Goal: Transaction & Acquisition: Purchase product/service

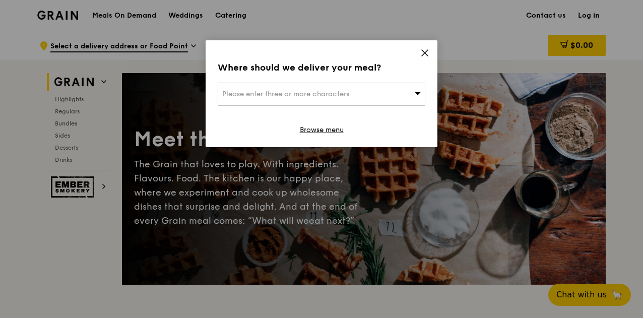
click at [364, 88] on div "Please enter three or more characters" at bounding box center [322, 94] width 208 height 23
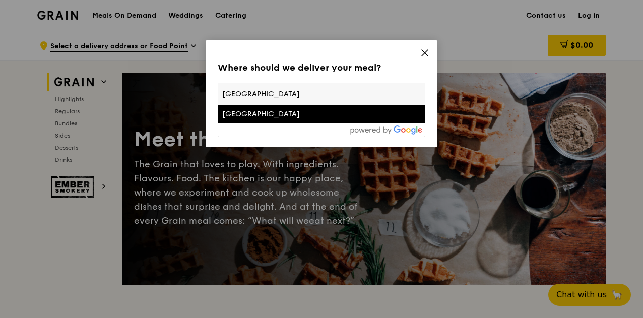
type input "[GEOGRAPHIC_DATA]"
click at [260, 114] on div "[GEOGRAPHIC_DATA]" at bounding box center [296, 114] width 149 height 10
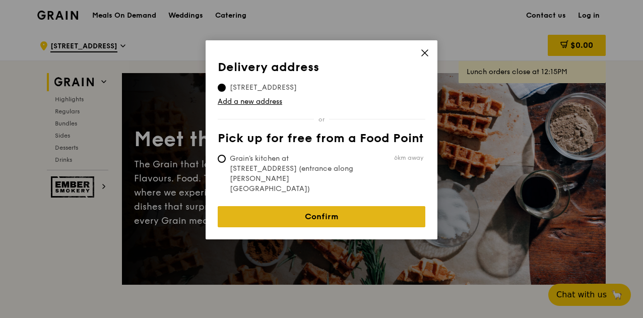
click at [333, 206] on link "Confirm" at bounding box center [322, 216] width 208 height 21
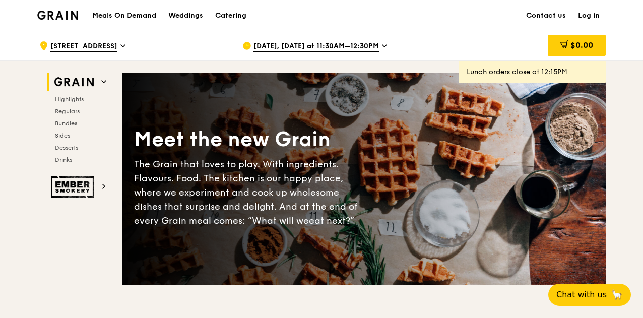
click at [600, 17] on link "Log in" at bounding box center [589, 16] width 34 height 30
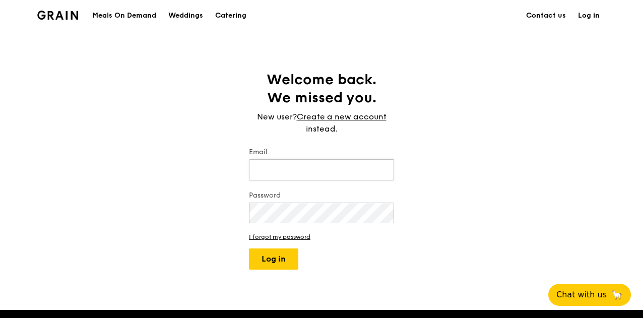
type input "[EMAIL_ADDRESS][DOMAIN_NAME]"
click at [300, 173] on input "[EMAIL_ADDRESS][DOMAIN_NAME]" at bounding box center [321, 169] width 145 height 21
click at [423, 179] on div "Welcome back. We missed you. New user? Create a new account instead. Email [EMA…" at bounding box center [321, 170] width 643 height 199
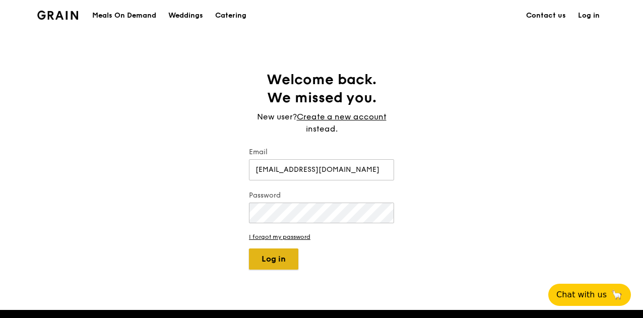
click at [273, 260] on button "Log in" at bounding box center [273, 259] width 49 height 21
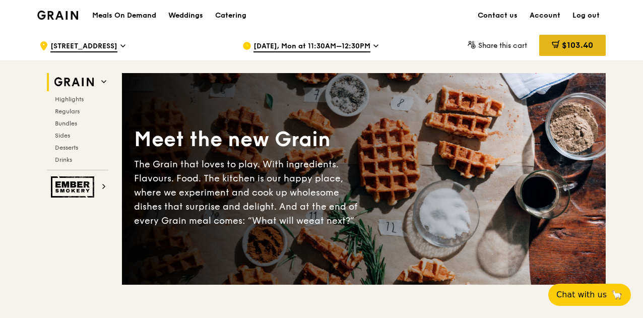
click at [568, 41] on span "$103.40" at bounding box center [577, 45] width 31 height 10
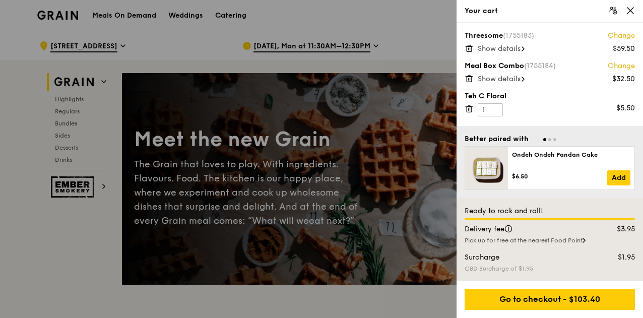
click at [469, 49] on icon at bounding box center [469, 48] width 9 height 9
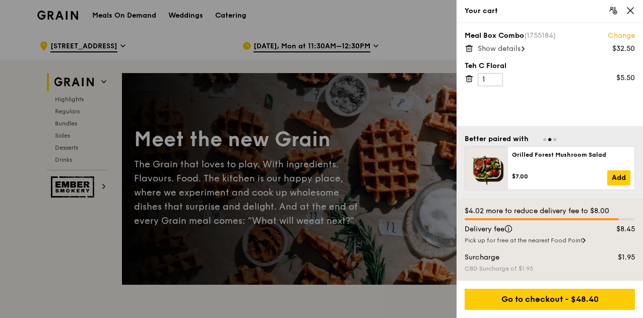
click at [466, 46] on icon at bounding box center [469, 46] width 7 height 0
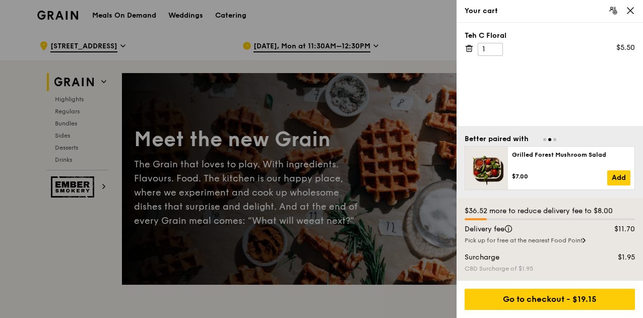
click at [469, 48] on icon at bounding box center [469, 48] width 9 height 9
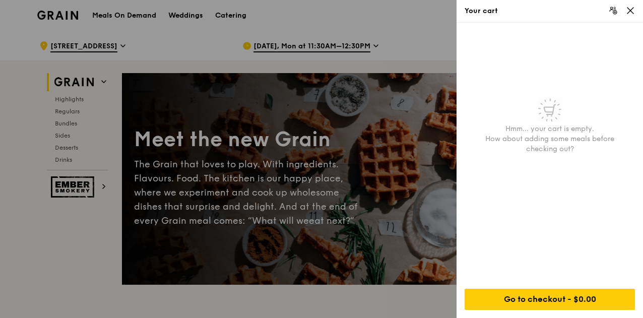
click at [630, 13] on icon at bounding box center [630, 10] width 9 height 9
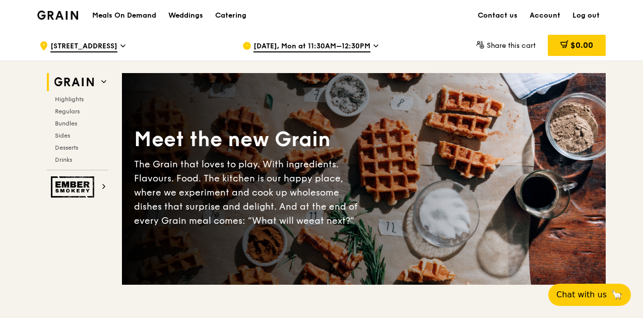
click at [277, 47] on span "[DATE], Mon at 11:30AM–12:30PM" at bounding box center [312, 46] width 117 height 11
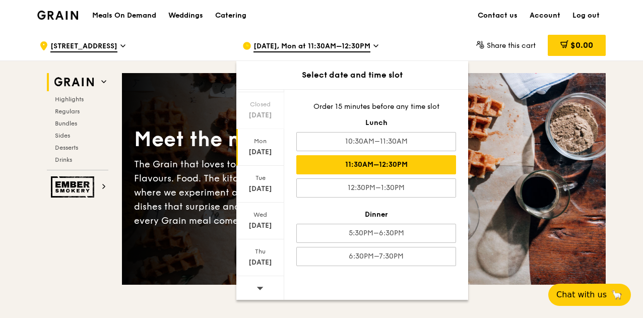
scroll to position [98, 0]
click at [265, 267] on div "[DATE]" at bounding box center [260, 257] width 48 height 37
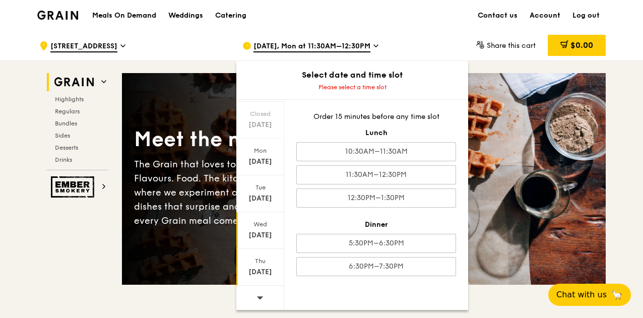
click at [266, 233] on div "[DATE]" at bounding box center [260, 235] width 45 height 10
click at [252, 233] on div "[DATE]" at bounding box center [260, 235] width 45 height 10
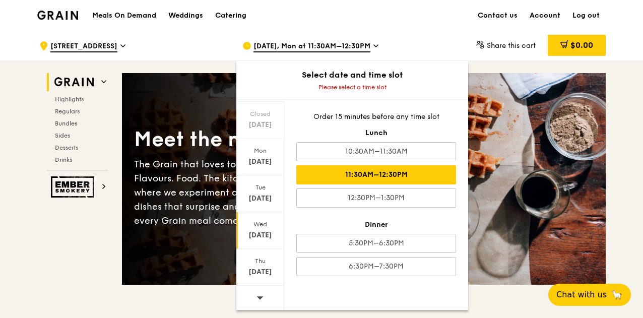
click at [393, 174] on div "11:30AM–12:30PM" at bounding box center [376, 174] width 160 height 19
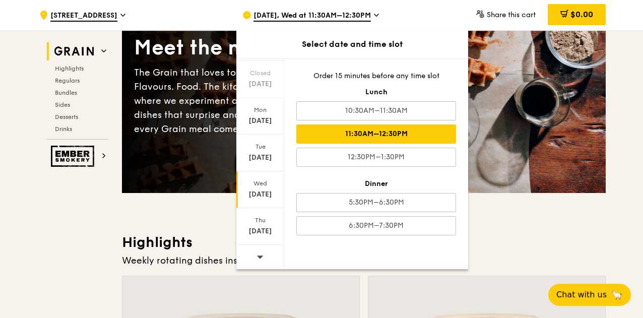
scroll to position [101, 0]
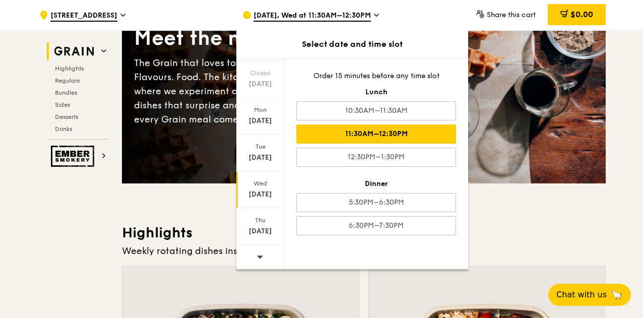
click at [388, 131] on div "11:30AM–12:30PM" at bounding box center [376, 134] width 160 height 19
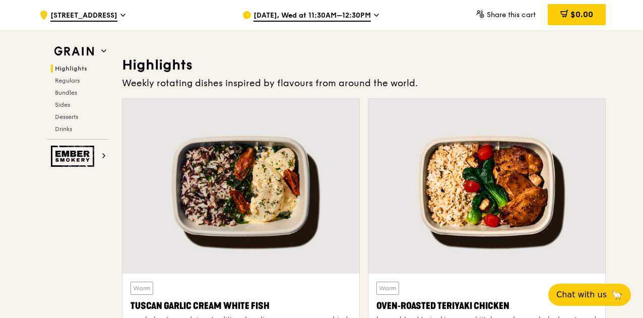
scroll to position [353, 0]
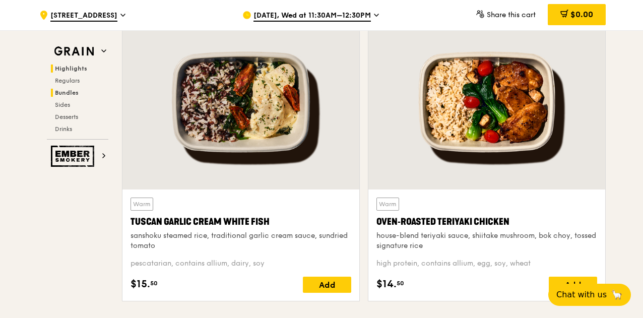
click at [75, 90] on span "Bundles" at bounding box center [67, 92] width 24 height 7
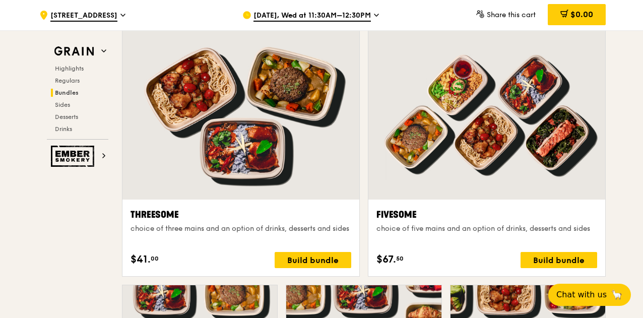
scroll to position [1752, 0]
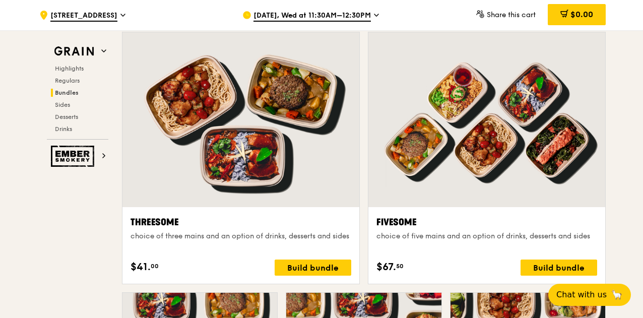
drag, startPoint x: 323, startPoint y: 267, endPoint x: 616, endPoint y: 223, distance: 296.6
click at [573, 268] on div "Build bundle" at bounding box center [559, 268] width 77 height 16
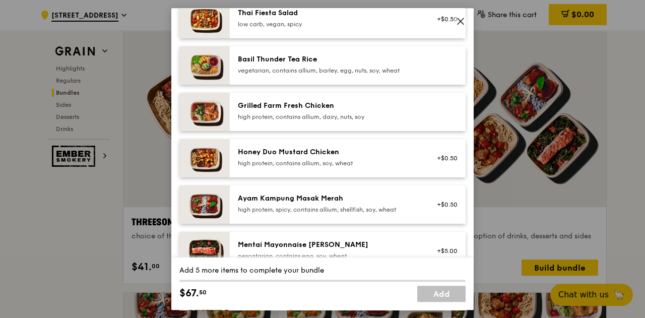
scroll to position [202, 0]
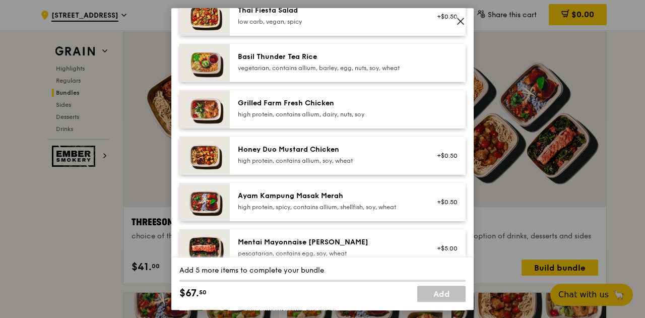
click at [408, 161] on div "high protein, contains allium, soy, wheat" at bounding box center [328, 161] width 181 height 8
click at [301, 153] on div "Honey Duo Mustard Chicken" at bounding box center [328, 150] width 181 height 10
click at [300, 159] on div "high protein, contains allium, soy, wheat" at bounding box center [328, 161] width 181 height 8
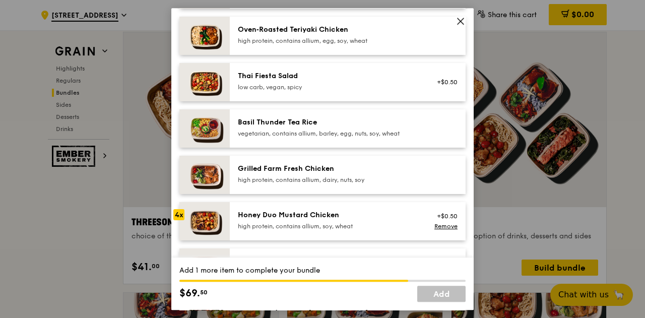
scroll to position [101, 0]
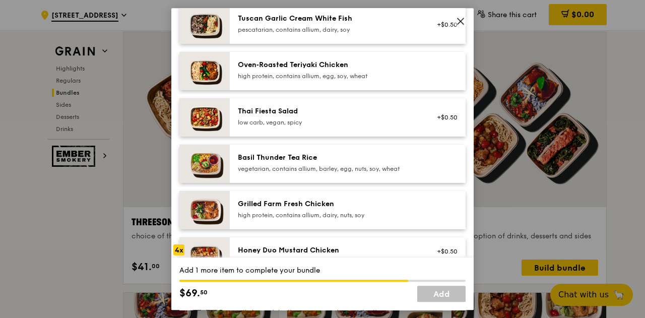
click at [343, 244] on div "Honey Duo Mustard Chicken high protein, contains allium, soy, wheat +$0.50 Remo…" at bounding box center [348, 256] width 236 height 38
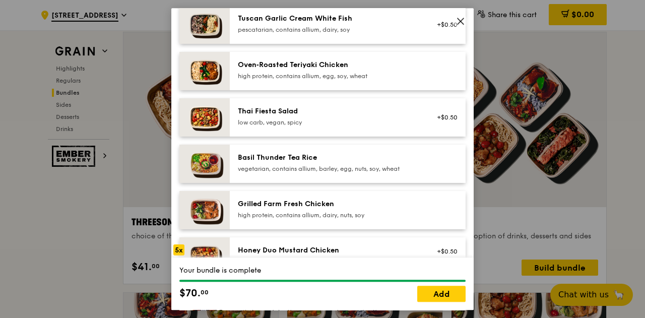
click at [343, 244] on div "Honey Duo Mustard Chicken high protein, contains allium, soy, wheat +$0.50 Remo…" at bounding box center [348, 256] width 236 height 38
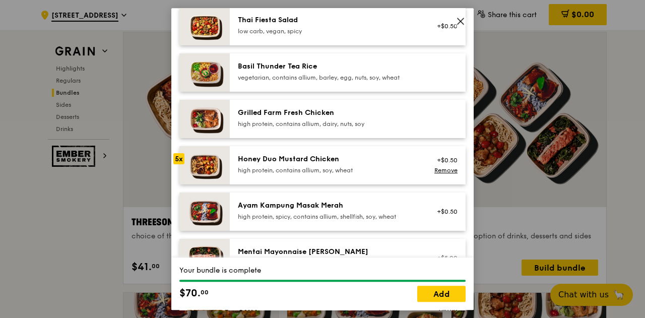
scroll to position [202, 0]
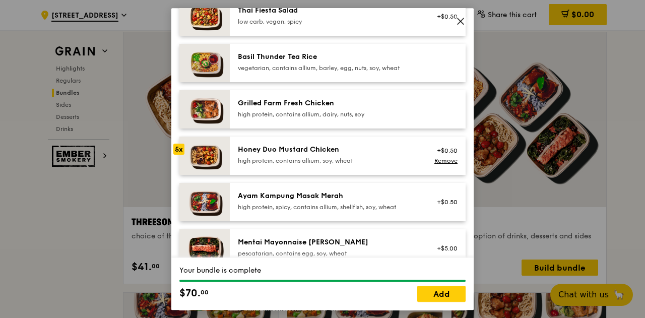
click at [179, 146] on div "5x" at bounding box center [178, 149] width 11 height 11
click at [462, 21] on icon at bounding box center [460, 21] width 9 height 9
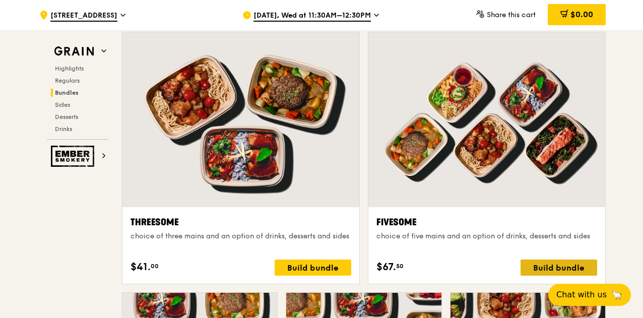
click at [531, 266] on div "Build bundle" at bounding box center [559, 268] width 77 height 16
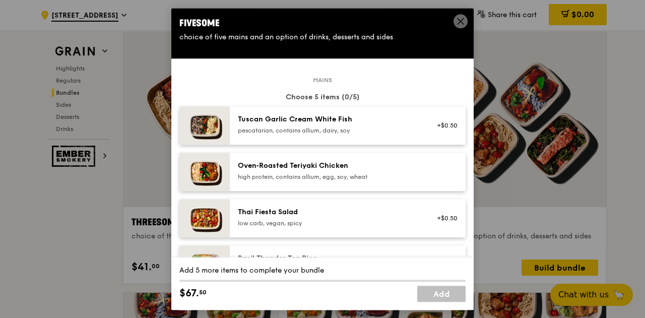
scroll to position [151, 0]
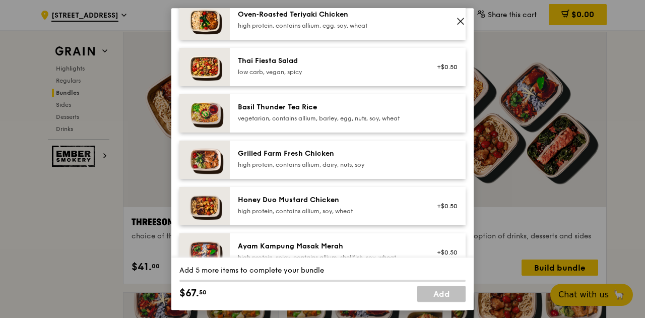
click at [345, 216] on div "Honey Duo Mustard Chicken high protein, contains allium, soy, wheat" at bounding box center [328, 206] width 193 height 22
click at [341, 207] on div "high protein, contains allium, soy, wheat" at bounding box center [328, 211] width 181 height 8
click at [342, 205] on div "Honey Duo Mustard Chicken high protein, contains allium, soy, wheat" at bounding box center [328, 205] width 181 height 20
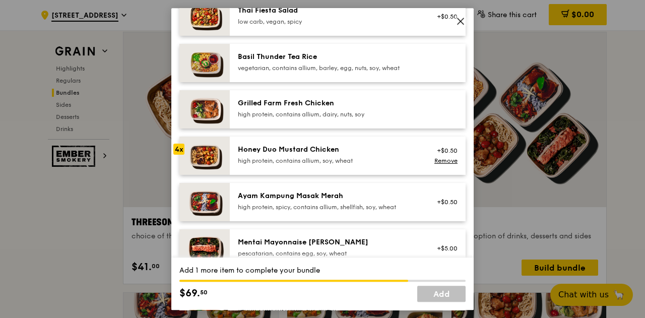
scroll to position [252, 0]
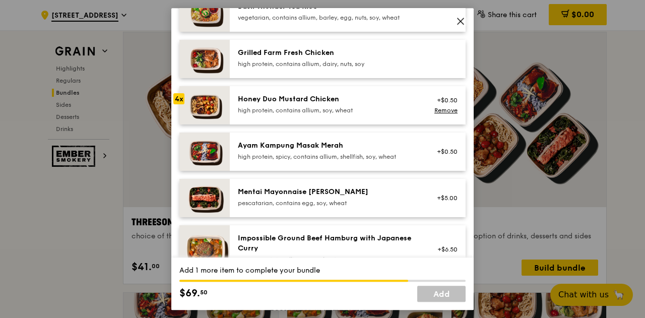
click at [342, 205] on div "pescatarian, contains egg, soy, wheat" at bounding box center [328, 203] width 181 height 8
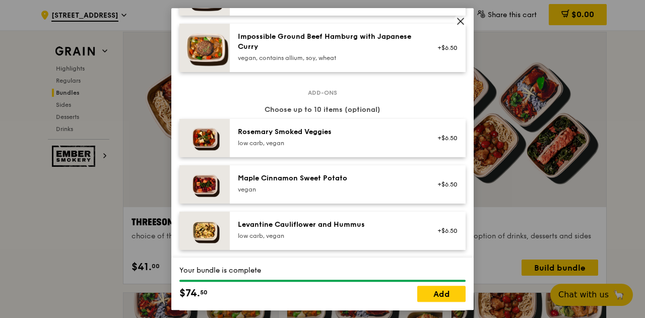
scroll to position [504, 0]
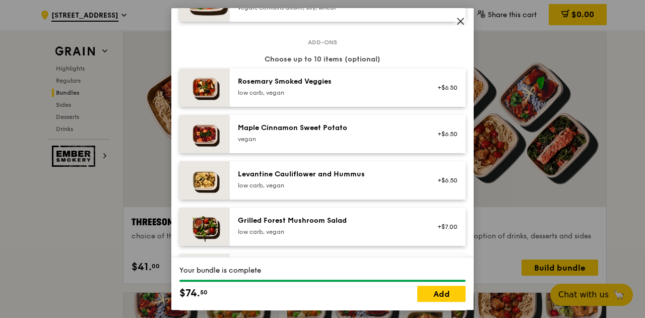
click at [354, 174] on div "Levantine Cauliflower and Hummus" at bounding box center [328, 174] width 181 height 10
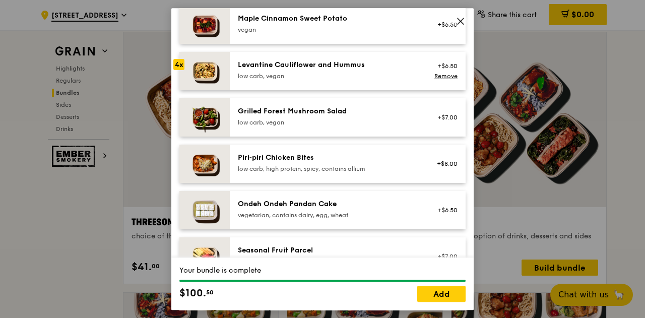
scroll to position [655, 0]
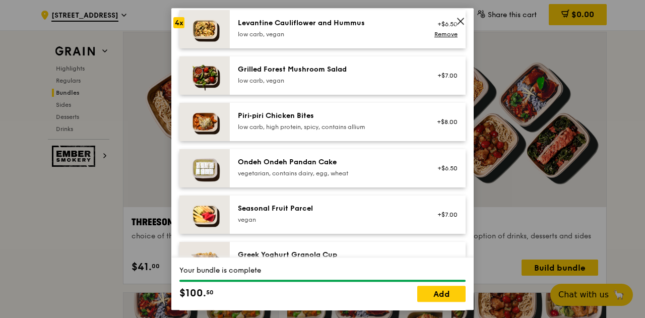
click at [363, 218] on div "vegan" at bounding box center [328, 220] width 181 height 8
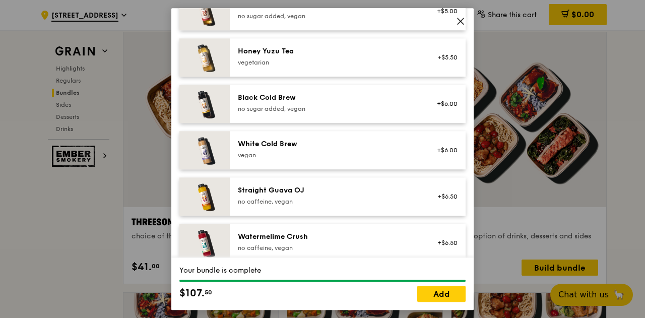
scroll to position [1246, 0]
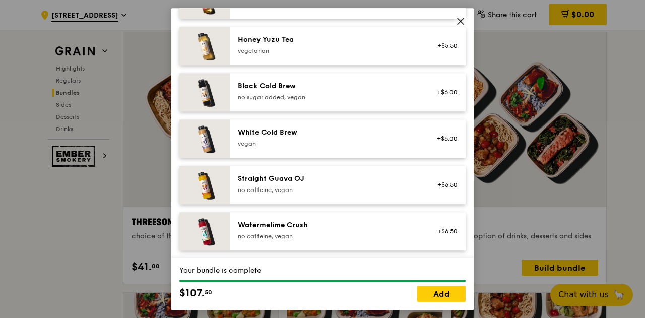
click at [363, 226] on div "Watermelime Crush" at bounding box center [328, 225] width 181 height 10
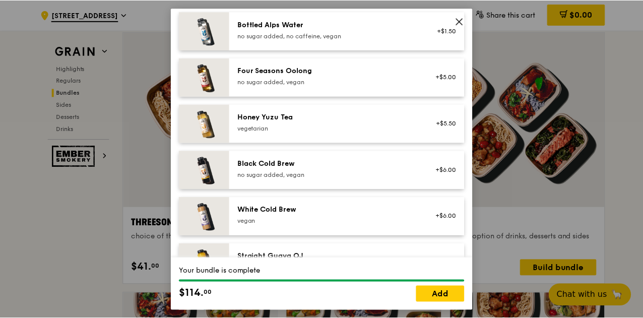
scroll to position [1145, 0]
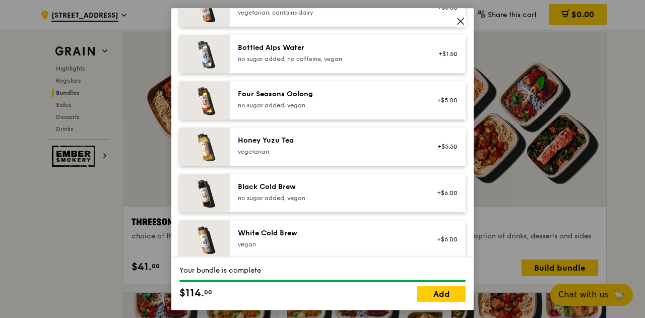
click at [326, 241] on div "vegan" at bounding box center [328, 244] width 181 height 8
click at [341, 190] on div "Black Cold Brew" at bounding box center [328, 187] width 181 height 10
click at [447, 295] on link "Add" at bounding box center [441, 294] width 48 height 16
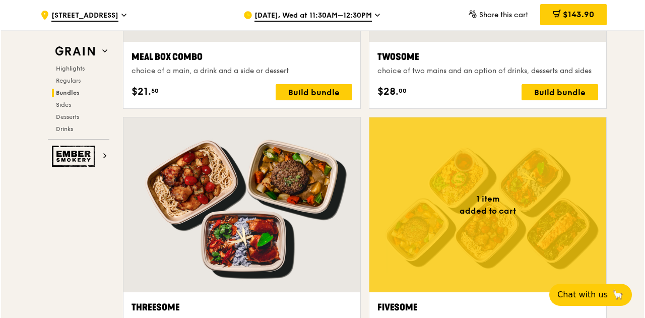
scroll to position [1752, 0]
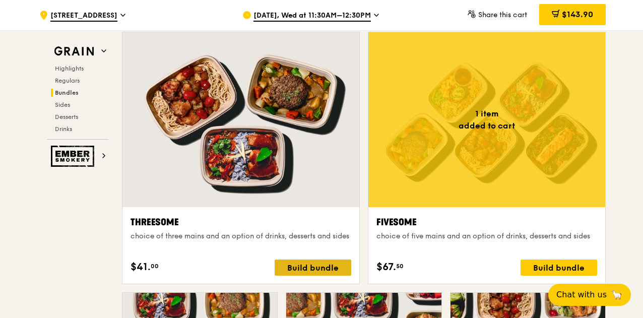
click at [330, 265] on div "Build bundle" at bounding box center [313, 268] width 77 height 16
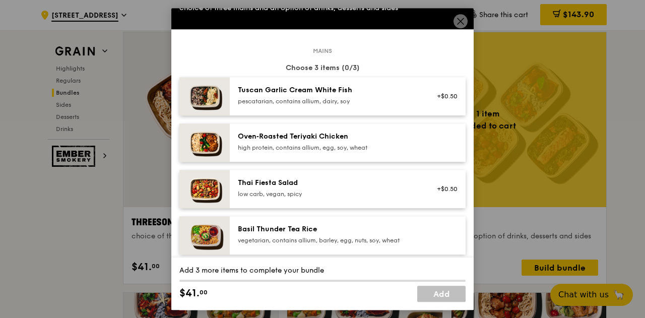
scroll to position [50, 0]
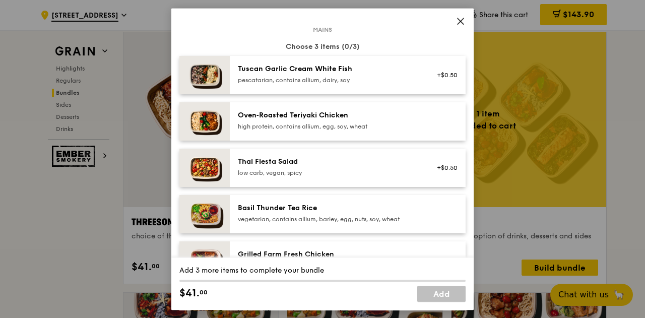
click at [308, 219] on div "vegetarian, contains allium, barley, egg, nuts, soy, wheat" at bounding box center [328, 219] width 181 height 8
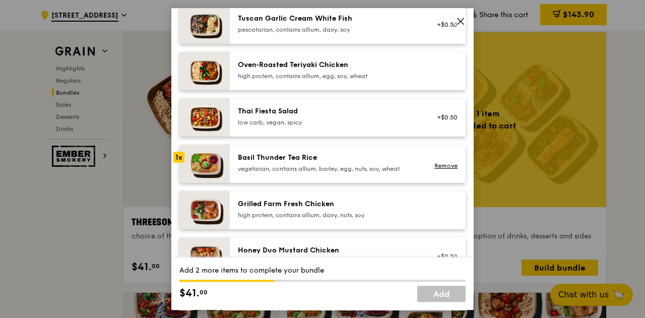
scroll to position [252, 0]
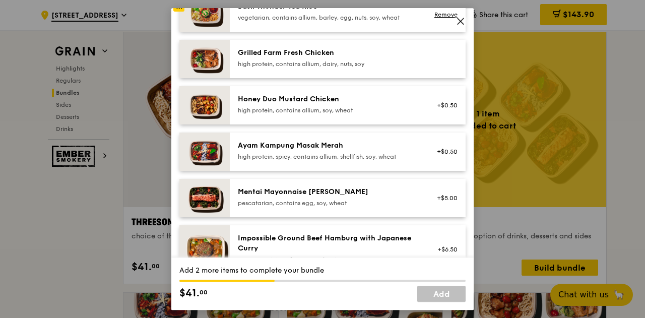
click at [324, 206] on div "pescatarian, contains egg, soy, wheat" at bounding box center [328, 203] width 181 height 8
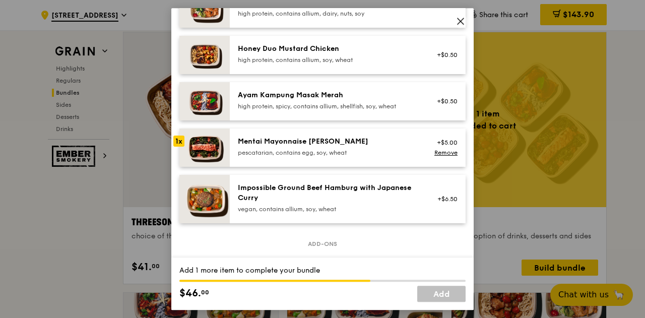
click at [324, 206] on div "vegan, contains allium, soy, wheat" at bounding box center [328, 209] width 181 height 8
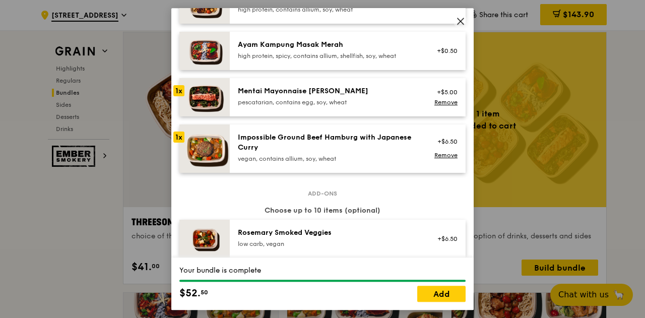
scroll to position [403, 0]
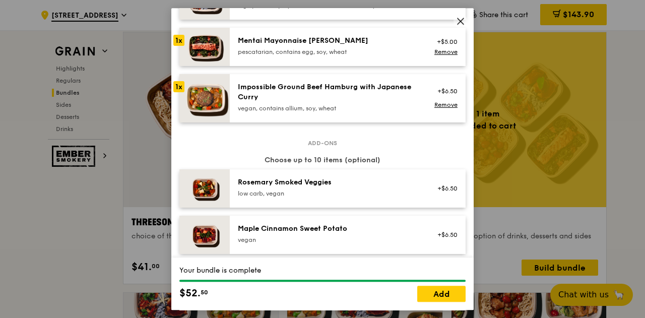
click at [320, 229] on div "Maple Cinnamon Sweet Potato" at bounding box center [328, 229] width 181 height 10
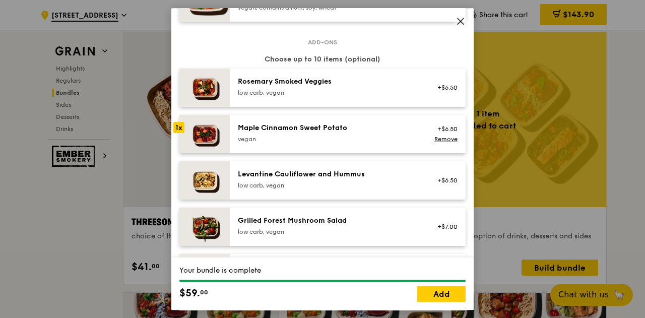
scroll to position [555, 0]
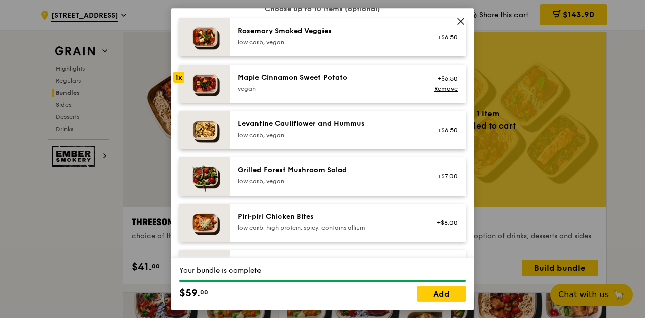
click at [338, 132] on div "low carb, vegan" at bounding box center [328, 135] width 181 height 8
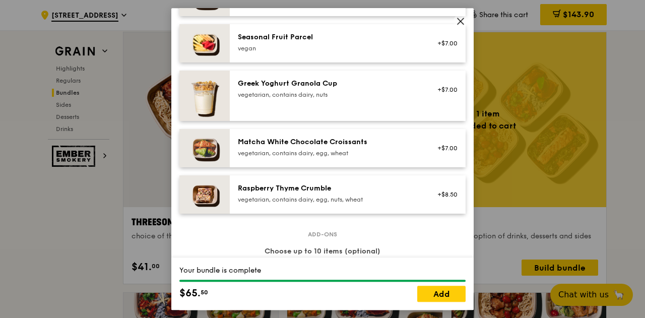
scroll to position [857, 0]
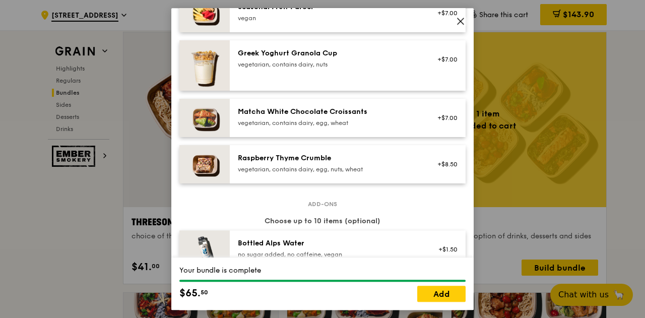
click at [411, 122] on div "vegetarian, contains dairy, egg, wheat" at bounding box center [328, 123] width 181 height 8
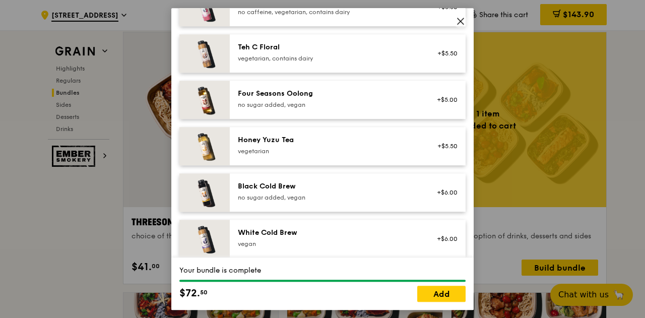
scroll to position [1159, 0]
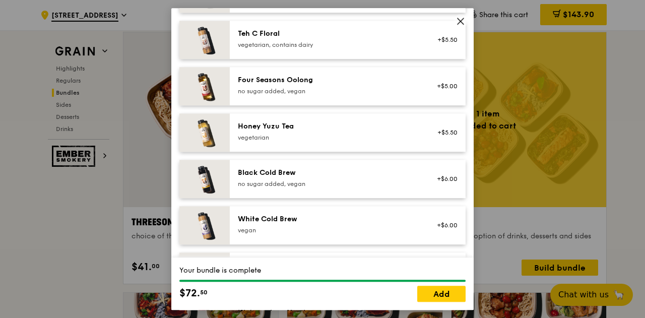
click at [425, 134] on div "+$5.50" at bounding box center [444, 132] width 39 height 22
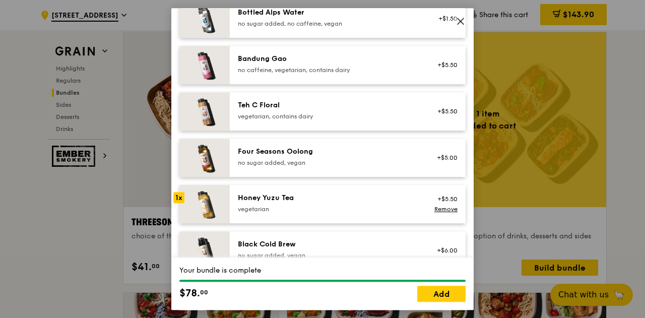
scroll to position [1008, 0]
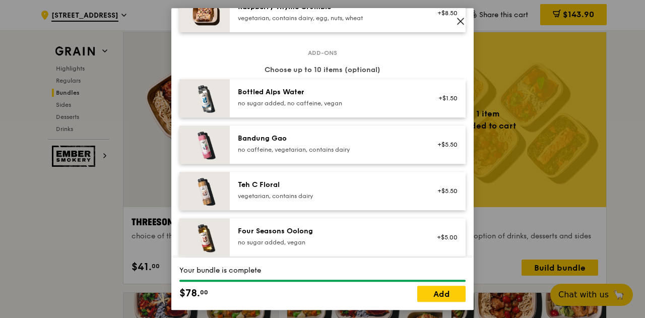
click at [330, 193] on div "vegetarian, contains dairy" at bounding box center [328, 196] width 181 height 8
click at [318, 235] on div "Four Seasons Oolong" at bounding box center [328, 231] width 181 height 10
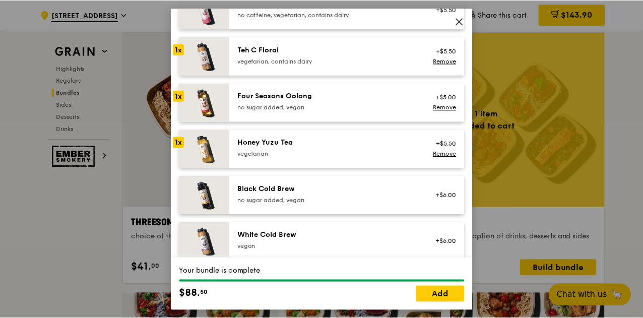
scroll to position [1159, 0]
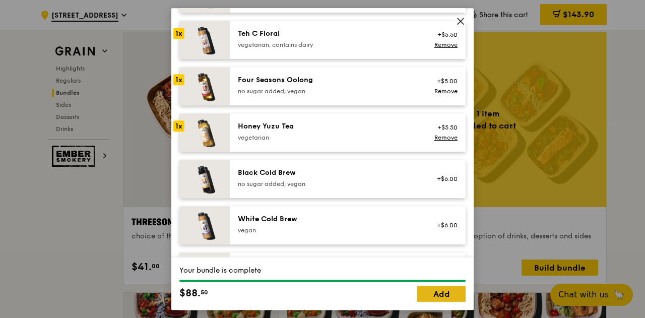
click at [448, 294] on link "Add" at bounding box center [441, 294] width 48 height 16
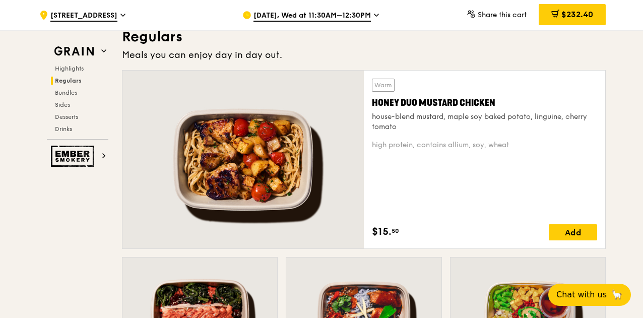
scroll to position [643, 0]
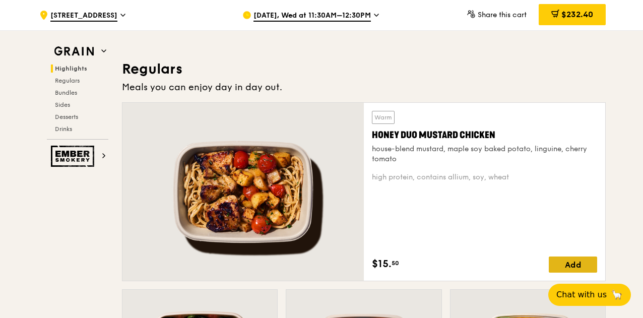
click at [576, 264] on div "Add" at bounding box center [573, 265] width 48 height 16
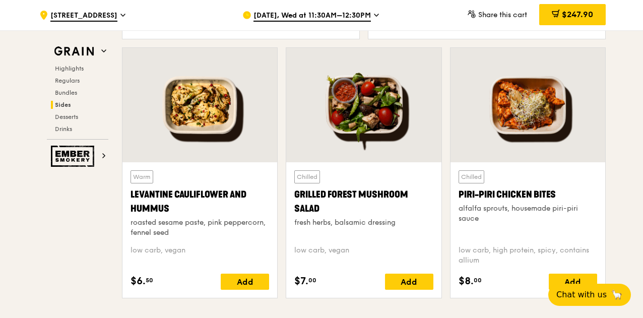
scroll to position [2609, 0]
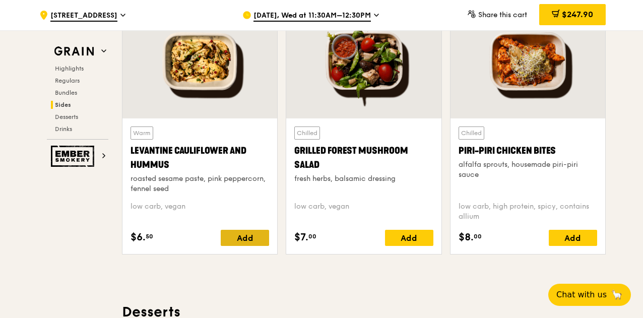
click at [260, 238] on div "Add" at bounding box center [245, 238] width 48 height 16
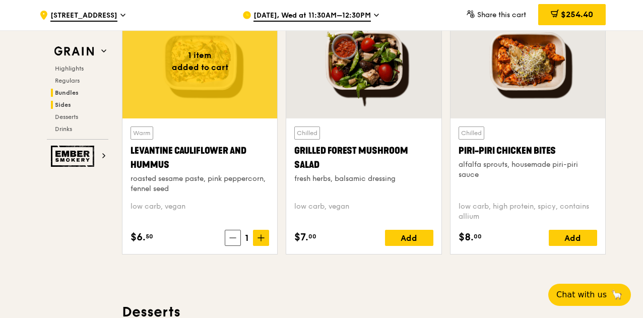
click at [67, 89] on h2 "Bundles" at bounding box center [79, 93] width 57 height 8
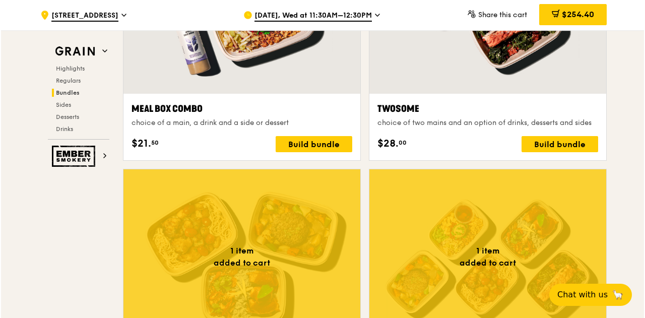
scroll to position [1601, 0]
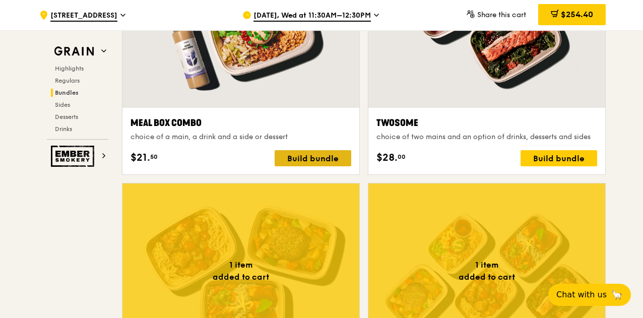
click at [320, 153] on div "Build bundle" at bounding box center [313, 158] width 77 height 16
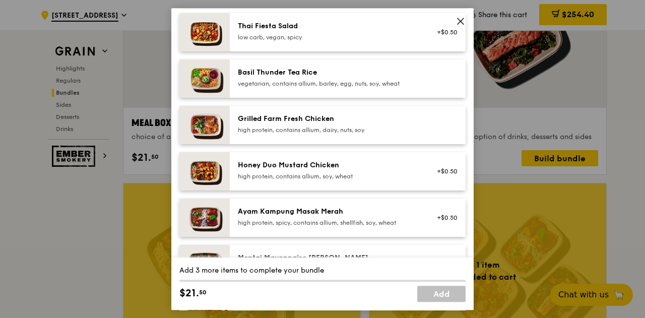
scroll to position [202, 0]
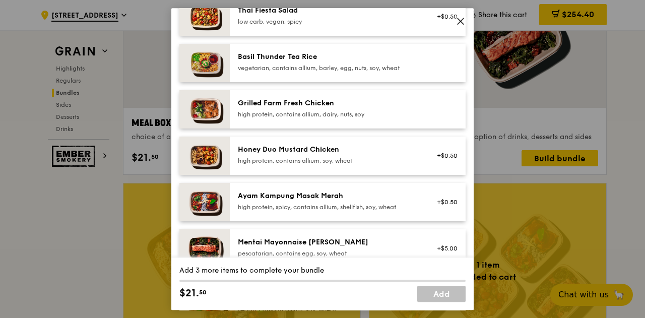
click at [320, 153] on div "Honey Duo Mustard Chicken" at bounding box center [328, 150] width 181 height 10
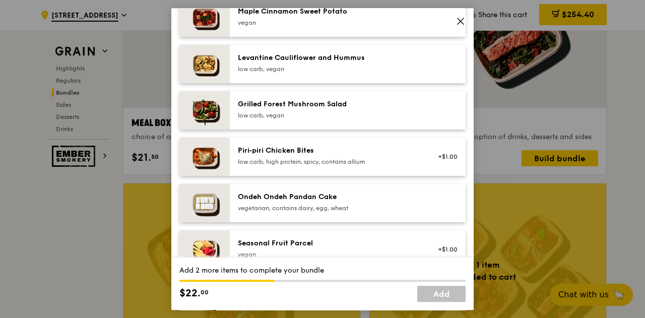
scroll to position [605, 0]
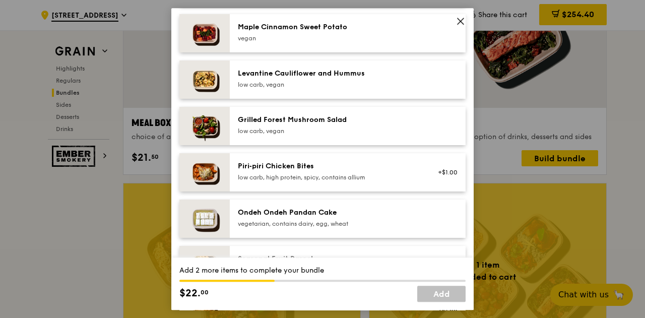
click at [345, 86] on div "low carb, vegan" at bounding box center [328, 85] width 181 height 8
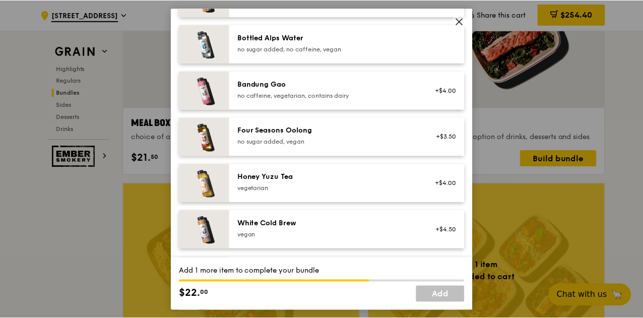
scroll to position [1246, 0]
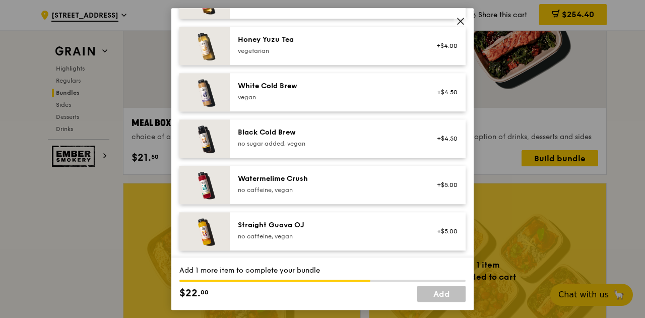
click at [460, 26] on span at bounding box center [460, 22] width 9 height 11
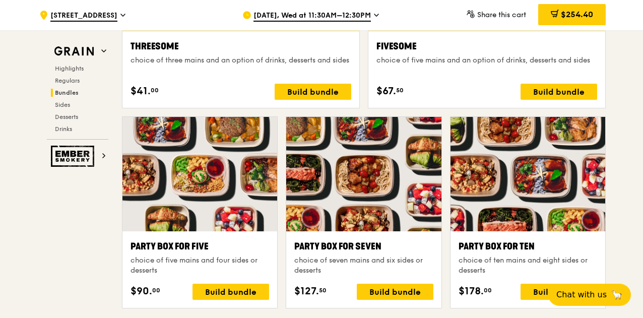
scroll to position [1903, 0]
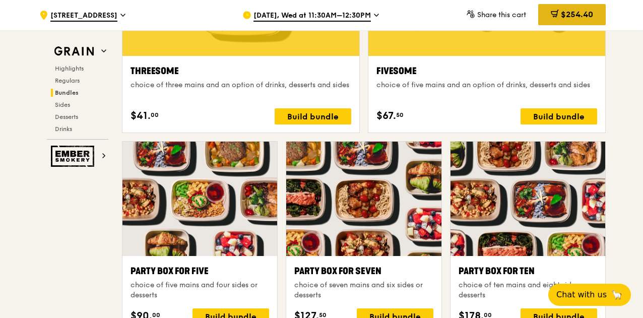
click at [574, 9] on div "$254.40" at bounding box center [572, 14] width 68 height 21
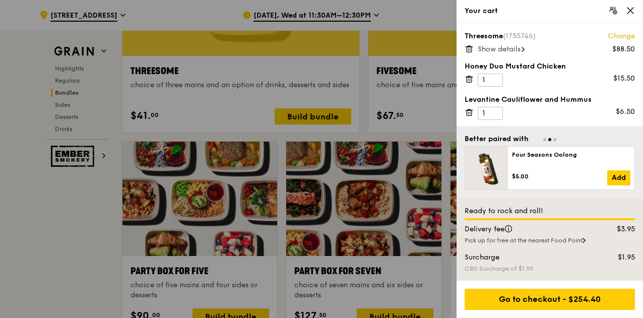
scroll to position [1953, 0]
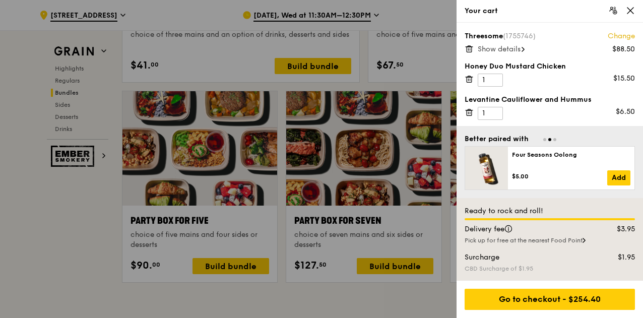
click at [71, 220] on div at bounding box center [321, 159] width 643 height 318
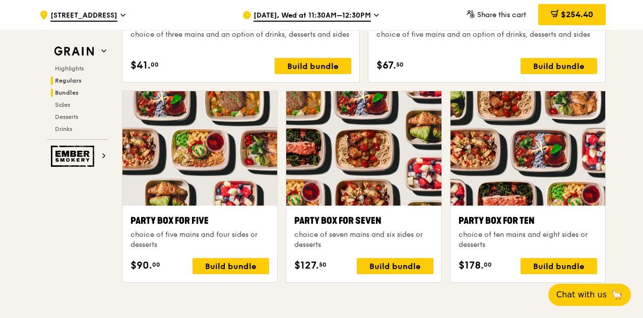
click at [74, 83] on span "Regulars" at bounding box center [68, 80] width 27 height 7
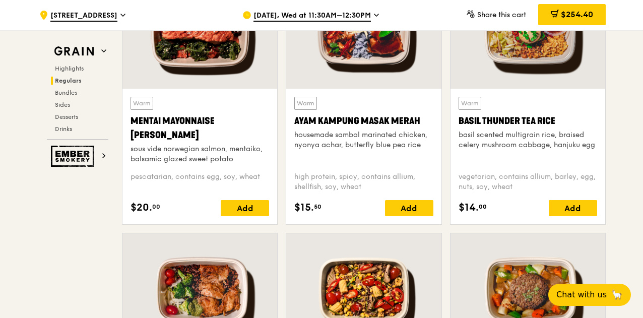
scroll to position [964, 0]
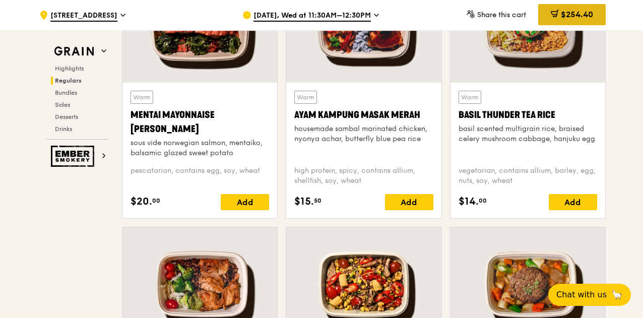
click at [554, 20] on span at bounding box center [555, 15] width 8 height 11
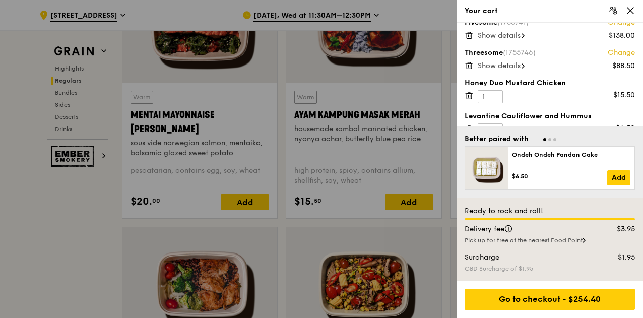
scroll to position [0, 0]
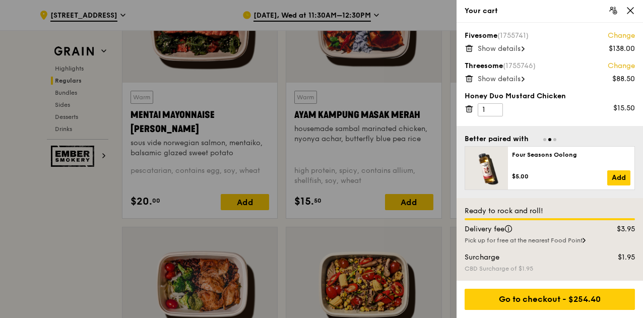
click at [519, 78] on span "Show details" at bounding box center [499, 79] width 43 height 9
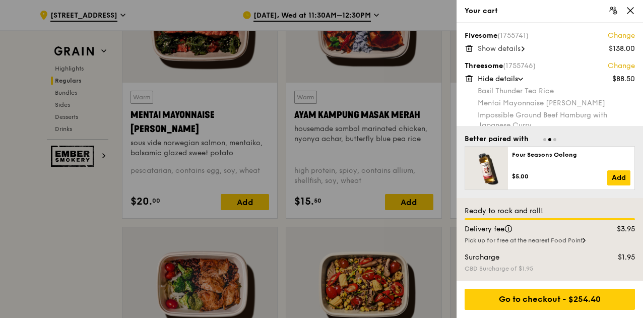
click at [507, 52] on span "Show details" at bounding box center [499, 48] width 43 height 9
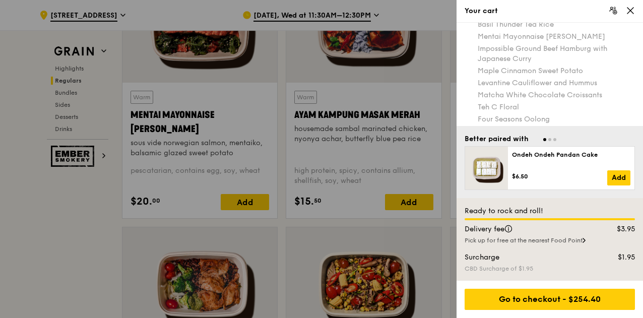
scroll to position [202, 0]
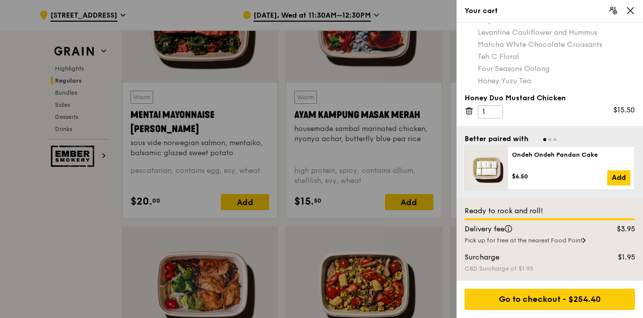
click at [75, 262] on div at bounding box center [321, 159] width 643 height 318
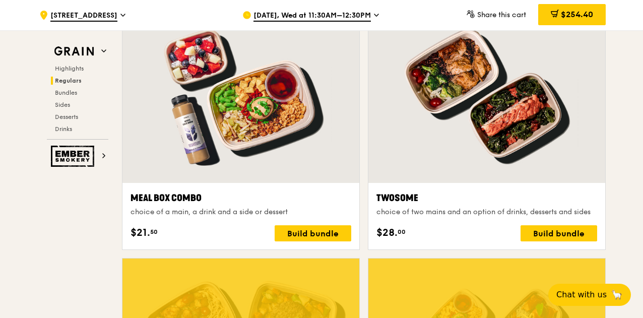
scroll to position [1569, 0]
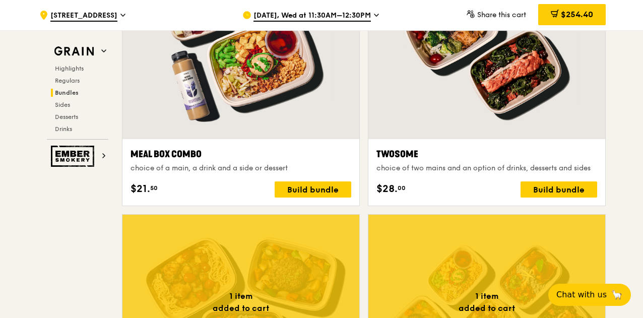
click at [69, 109] on div "Highlights Regulars Bundles Sides Desserts Drinks" at bounding box center [78, 99] width 62 height 69
click at [71, 114] on span "Desserts" at bounding box center [68, 116] width 26 height 7
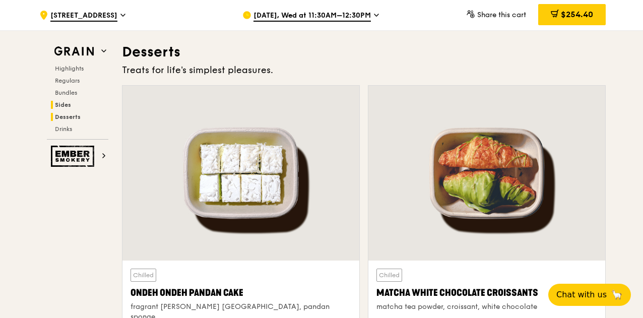
click at [66, 104] on span "Sides" at bounding box center [63, 104] width 16 height 7
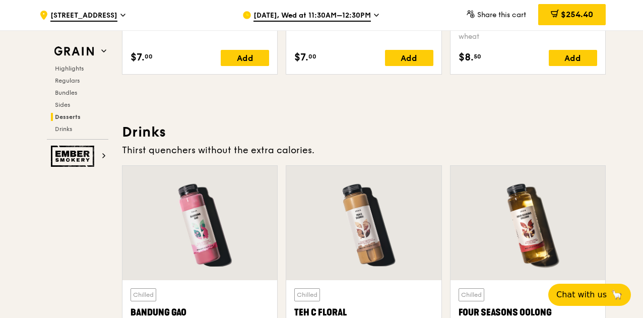
scroll to position [3452, 0]
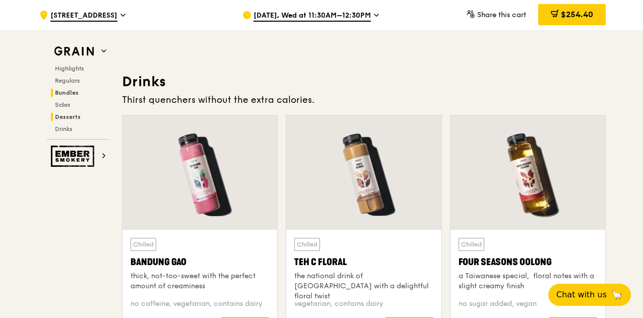
click at [71, 90] on span "Bundles" at bounding box center [67, 92] width 24 height 7
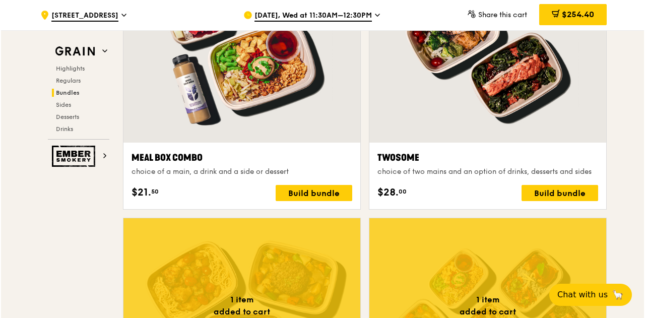
scroll to position [1550, 0]
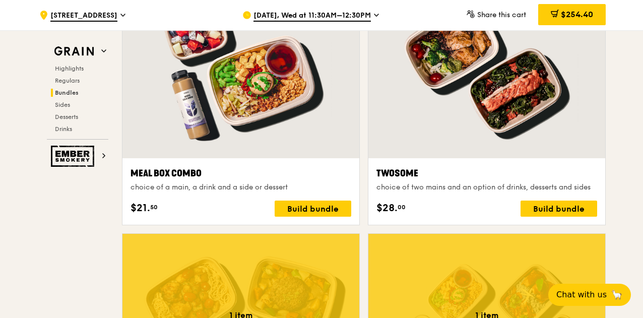
click at [282, 141] on div at bounding box center [240, 70] width 237 height 175
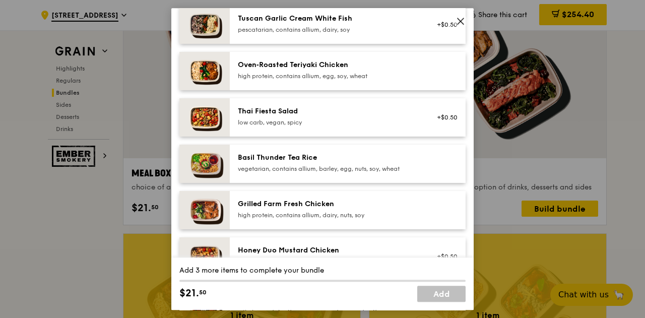
scroll to position [252, 0]
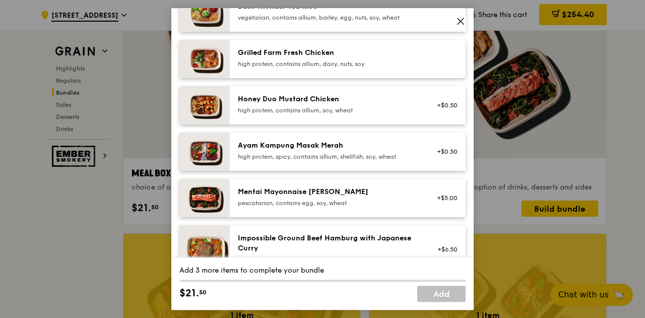
click at [332, 189] on div "Mentai Mayonnaise [PERSON_NAME]" at bounding box center [328, 192] width 181 height 10
click at [377, 199] on div "pescatarian, contains egg, soy, wheat" at bounding box center [328, 203] width 181 height 8
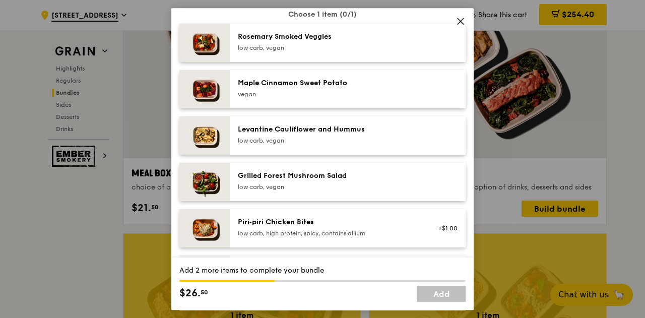
scroll to position [555, 0]
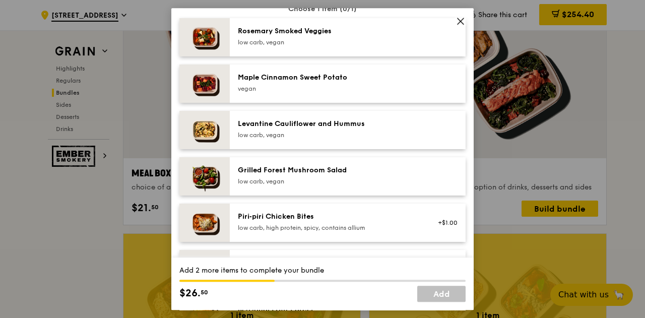
click at [399, 76] on div "Maple Cinnamon Sweet Potato" at bounding box center [328, 78] width 181 height 10
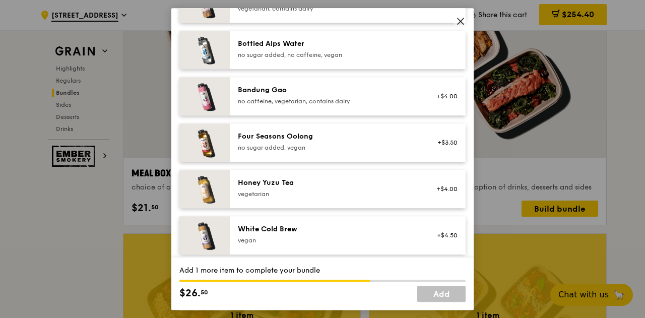
scroll to position [1109, 0]
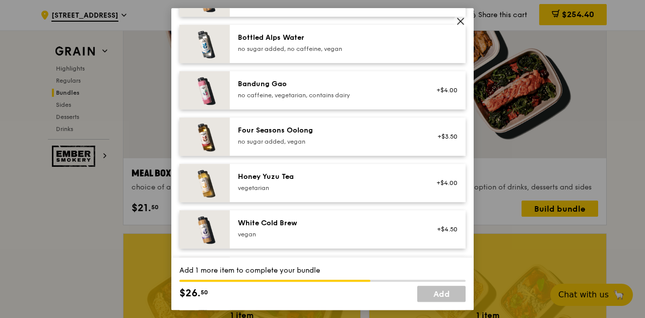
click at [407, 138] on div "no sugar added, vegan" at bounding box center [328, 142] width 181 height 8
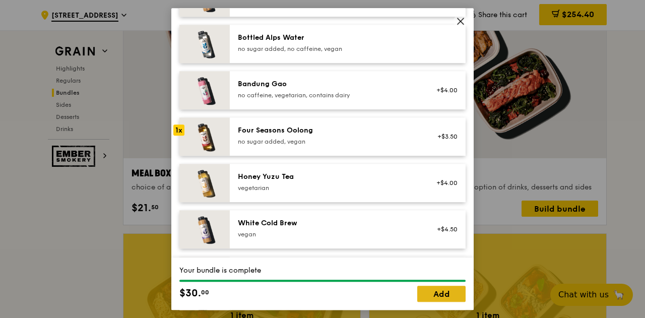
click at [446, 288] on link "Add" at bounding box center [441, 294] width 48 height 16
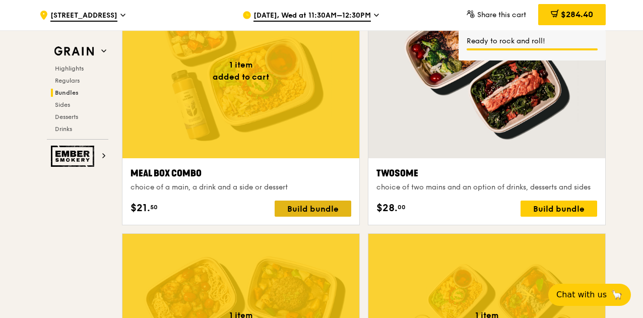
click at [331, 207] on div "Build bundle" at bounding box center [313, 209] width 77 height 16
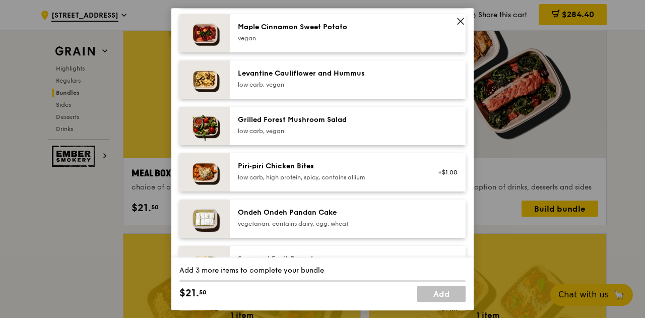
scroll to position [454, 0]
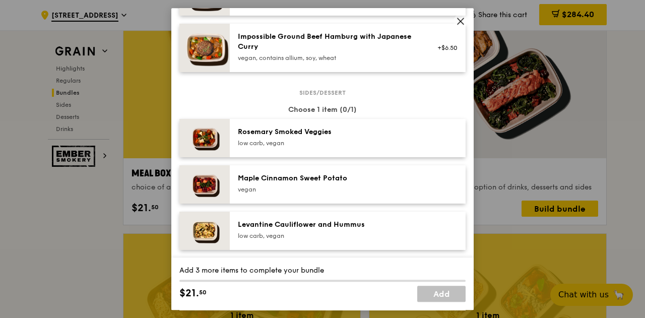
click at [309, 57] on div "vegan, contains allium, soy, wheat" at bounding box center [328, 58] width 181 height 8
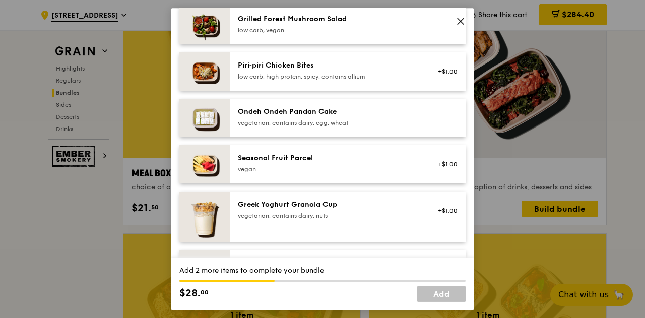
scroll to position [807, 0]
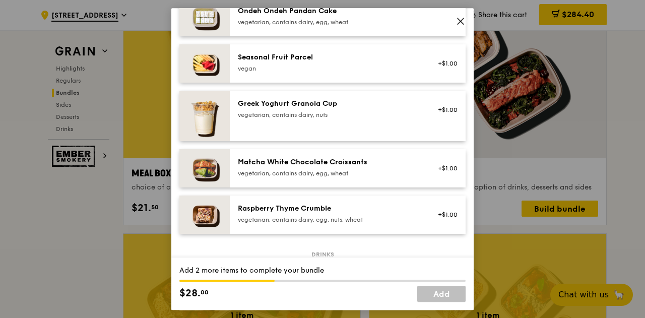
click at [314, 178] on div "Matcha White Chocolate Croissants vegetarian, contains dairy, egg, wheat" at bounding box center [328, 168] width 193 height 22
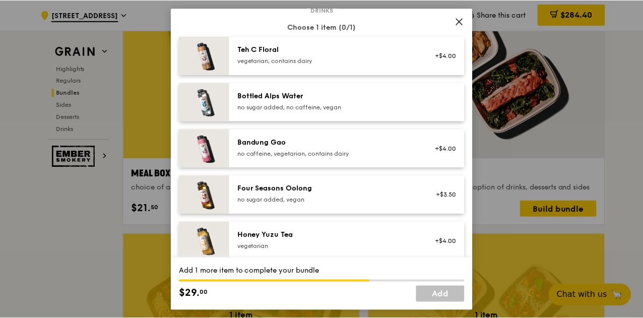
scroll to position [1059, 0]
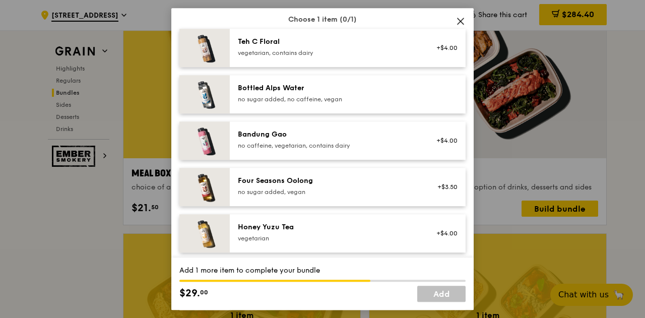
click at [316, 31] on div "Teh C Floral vegetarian, contains dairy +$4.00" at bounding box center [348, 48] width 236 height 38
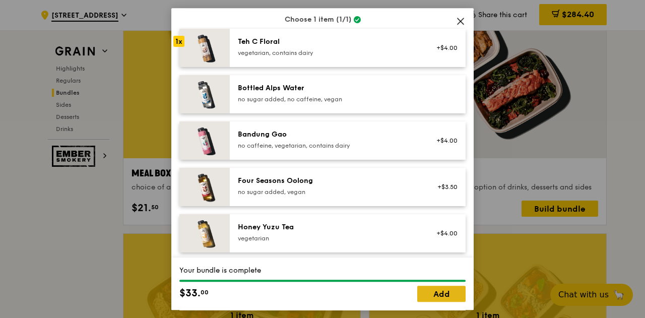
click at [454, 296] on link "Add" at bounding box center [441, 294] width 48 height 16
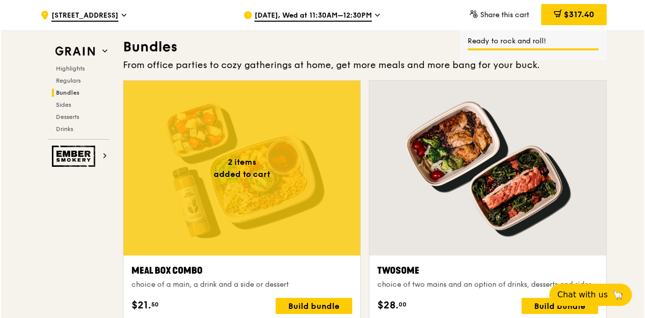
scroll to position [1550, 0]
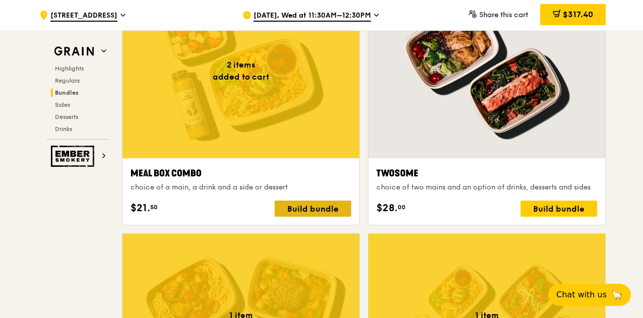
click at [313, 205] on div "Build bundle" at bounding box center [313, 209] width 77 height 16
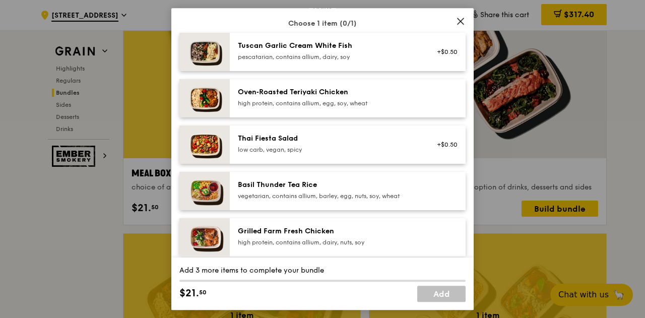
scroll to position [151, 0]
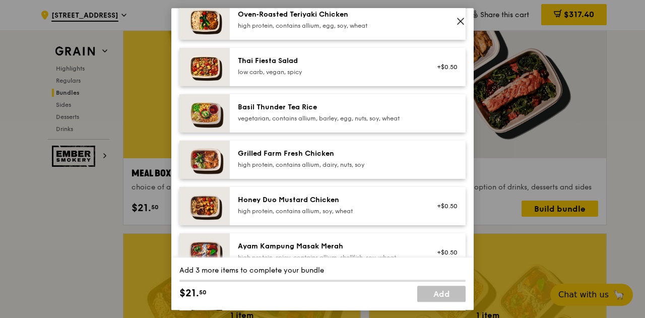
click at [328, 120] on div "vegetarian, contains allium, barley, egg, nuts, soy, wheat" at bounding box center [328, 118] width 181 height 8
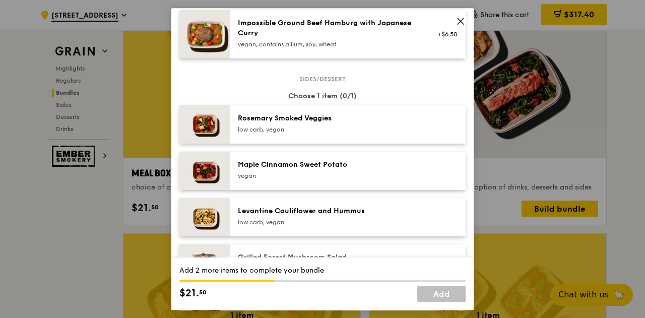
scroll to position [504, 0]
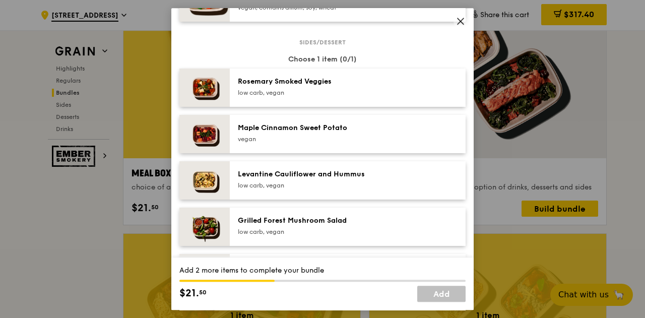
click at [322, 183] on div "low carb, vegan" at bounding box center [328, 185] width 181 height 8
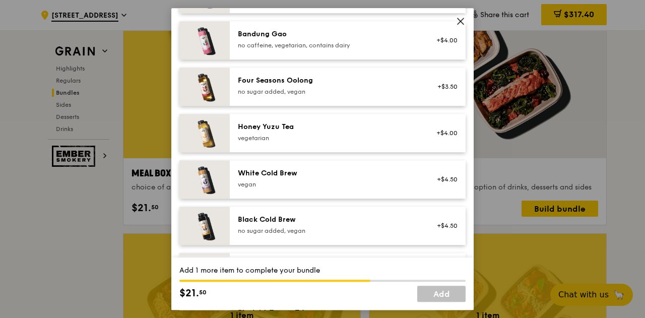
scroll to position [1159, 0]
click at [341, 135] on div "vegetarian" at bounding box center [328, 138] width 181 height 8
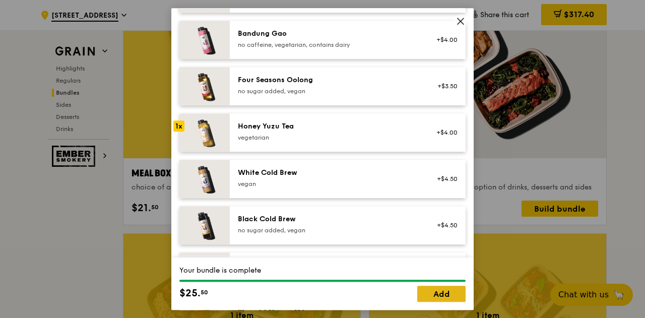
click at [444, 295] on link "Add" at bounding box center [441, 294] width 48 height 16
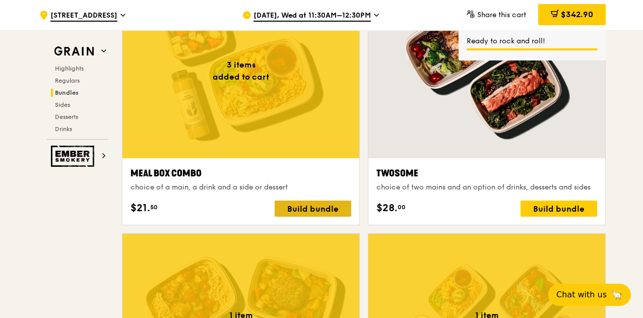
click at [320, 201] on div "Build bundle" at bounding box center [313, 209] width 77 height 16
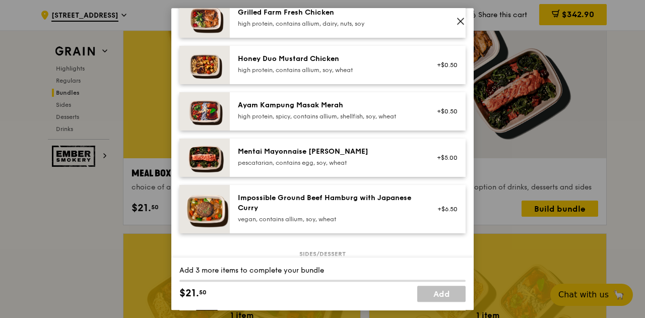
scroll to position [302, 0]
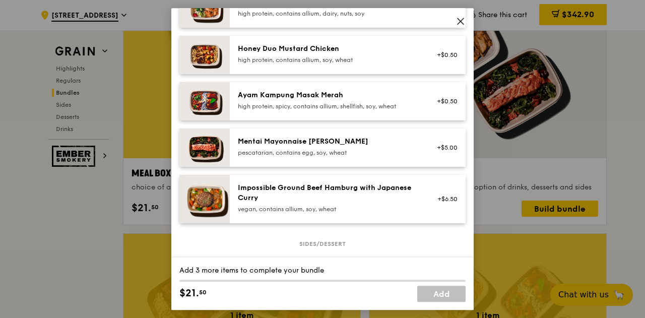
click at [338, 148] on div "Mentai Mayonnaise [PERSON_NAME] pescatarian, contains egg, soy, wheat" at bounding box center [328, 147] width 181 height 20
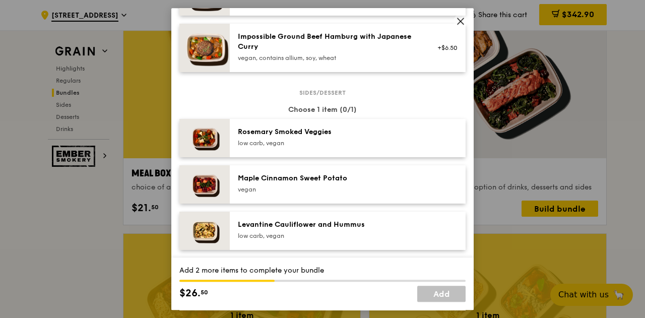
scroll to position [504, 0]
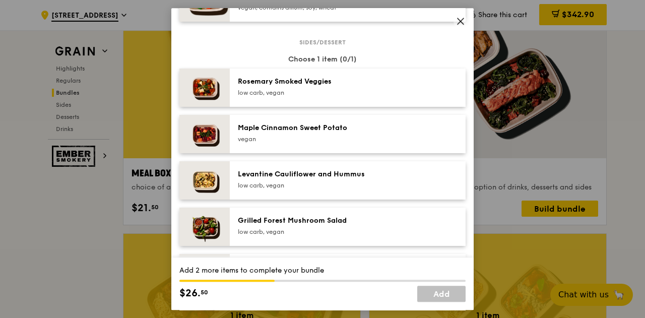
click at [345, 174] on div "Levantine Cauliflower and Hummus" at bounding box center [328, 174] width 181 height 10
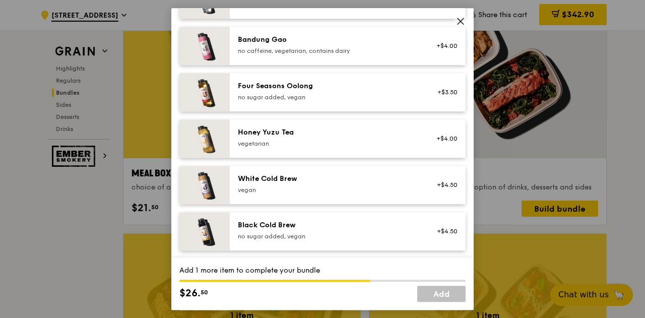
scroll to position [1210, 0]
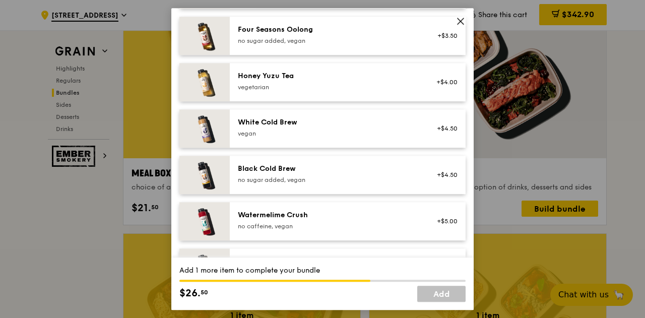
click at [344, 179] on div "no sugar added, vegan" at bounding box center [328, 180] width 181 height 8
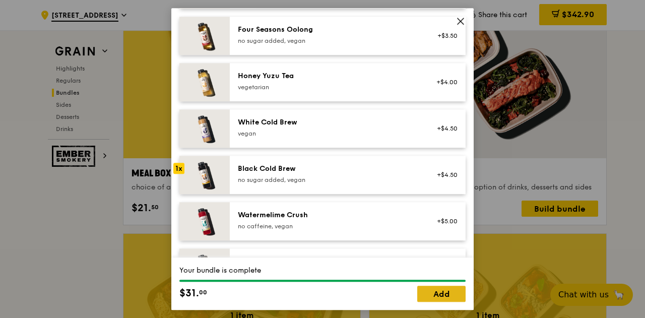
click at [439, 294] on link "Add" at bounding box center [441, 294] width 48 height 16
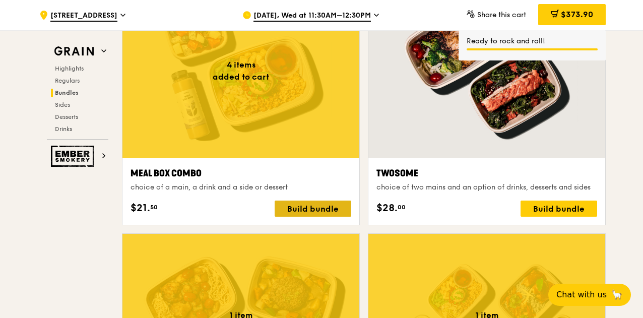
click at [322, 201] on div "Build bundle" at bounding box center [313, 209] width 77 height 16
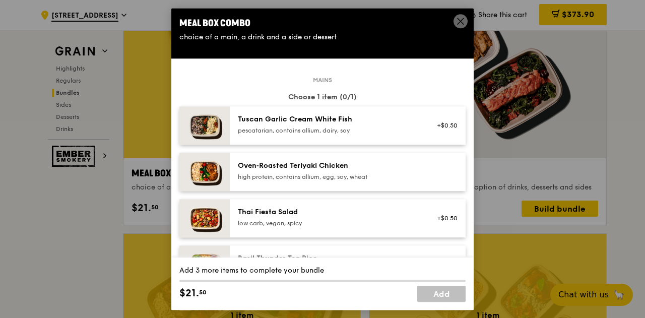
scroll to position [202, 0]
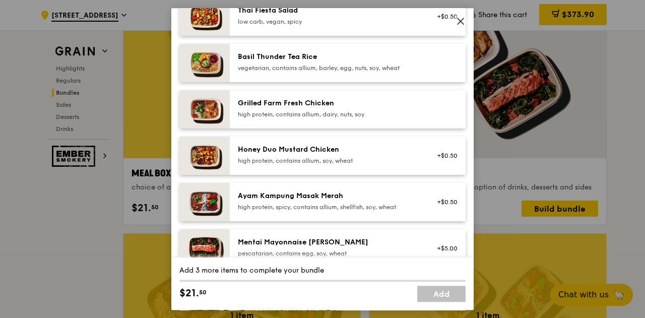
click at [324, 167] on div "Honey Duo Mustard Chicken high protein, contains allium, soy, wheat +$0.50" at bounding box center [348, 156] width 236 height 38
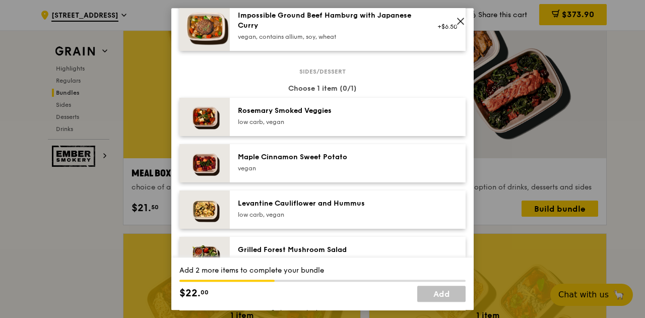
scroll to position [504, 0]
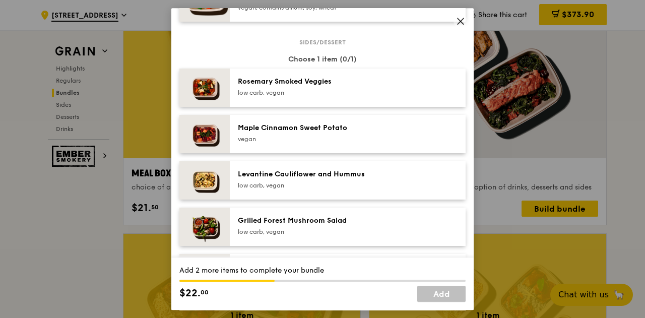
click at [305, 189] on div "low carb, vegan" at bounding box center [328, 185] width 181 height 8
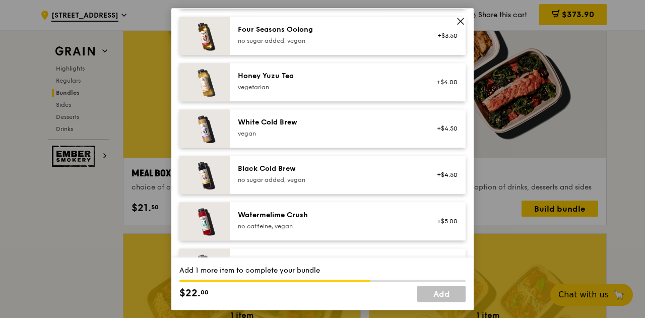
scroll to position [1246, 0]
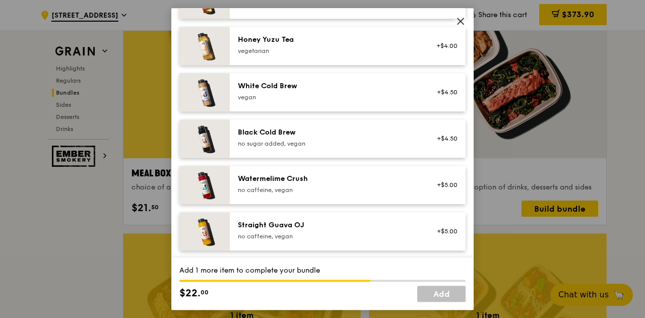
click at [330, 154] on div "Black Cold Brew no sugar added, vegan +$4.50" at bounding box center [348, 138] width 236 height 38
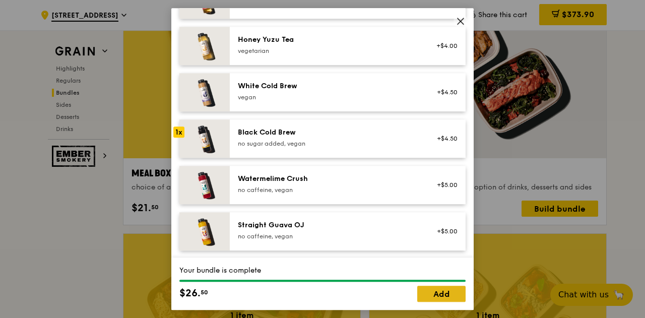
click at [459, 296] on link "Add" at bounding box center [441, 294] width 48 height 16
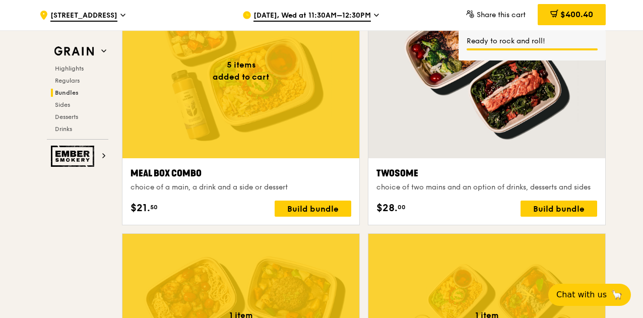
click at [291, 131] on div at bounding box center [240, 70] width 237 height 175
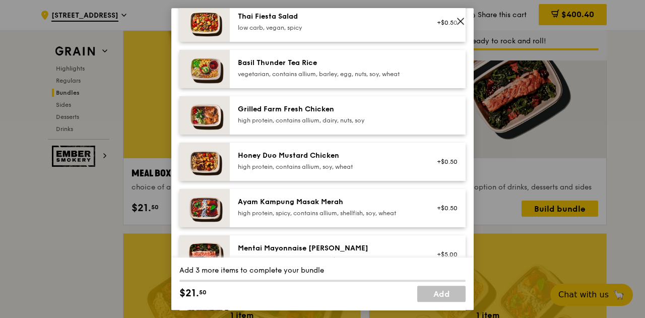
scroll to position [252, 0]
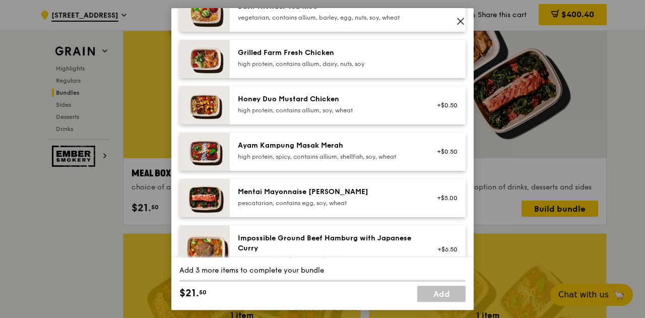
click at [315, 104] on div "Honey Duo Mustard Chicken high protein, contains allium, soy, wheat" at bounding box center [328, 104] width 181 height 20
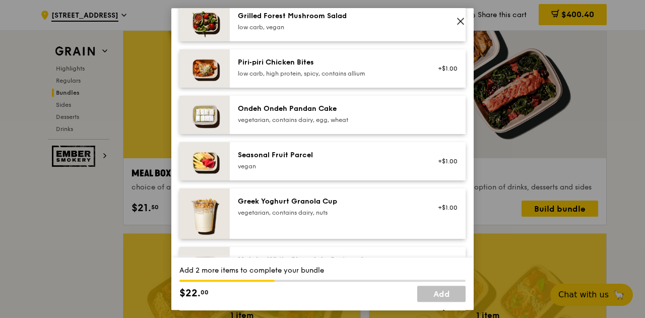
scroll to position [756, 0]
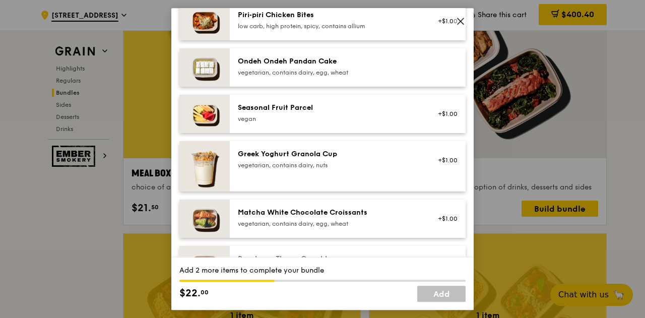
click at [328, 110] on div "Seasonal Fruit Parcel" at bounding box center [328, 108] width 181 height 10
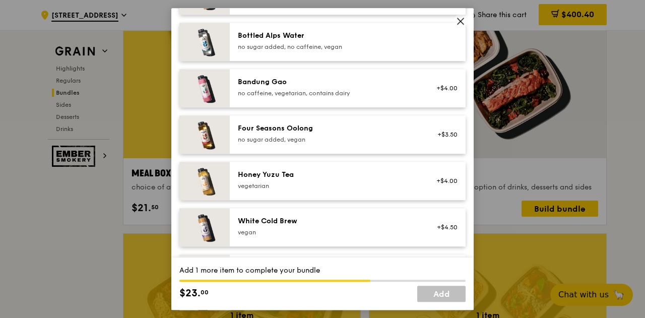
scroll to position [1210, 0]
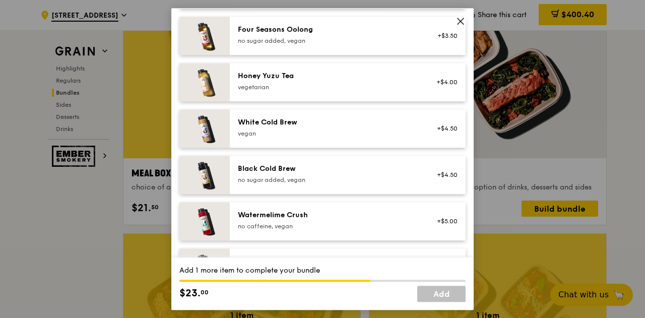
click at [312, 167] on div "Black Cold Brew" at bounding box center [328, 169] width 181 height 10
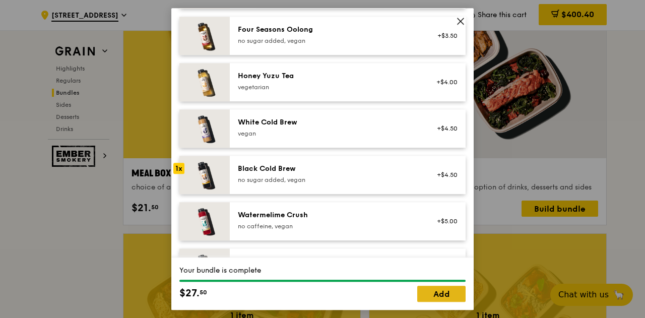
click at [445, 290] on link "Add" at bounding box center [441, 294] width 48 height 16
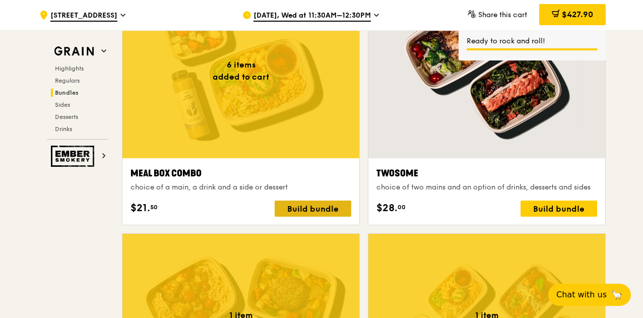
click at [308, 205] on div "Build bundle" at bounding box center [313, 209] width 77 height 16
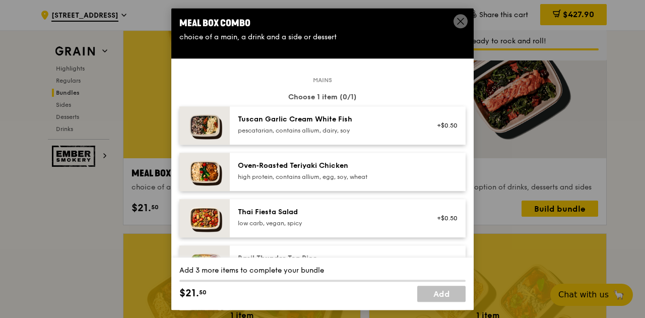
scroll to position [202, 0]
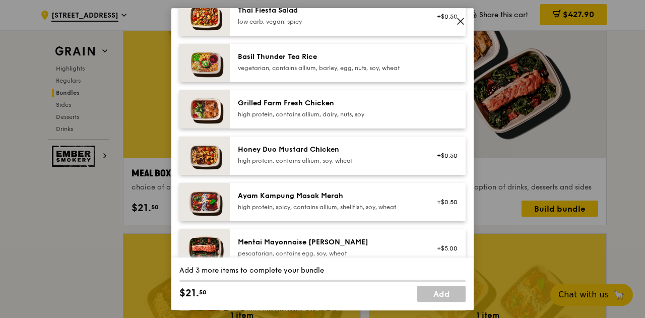
click at [318, 157] on div "high protein, contains allium, soy, wheat" at bounding box center [328, 161] width 181 height 8
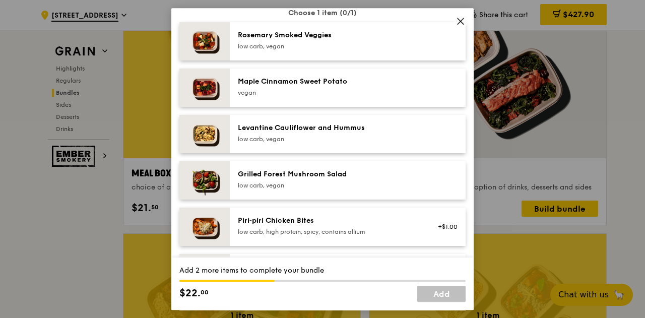
scroll to position [555, 0]
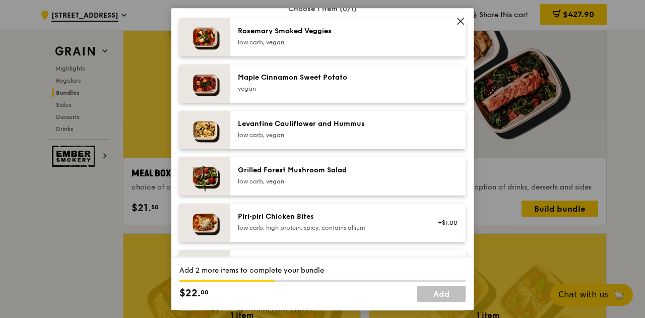
click at [331, 138] on div "low carb, vegan" at bounding box center [328, 135] width 181 height 8
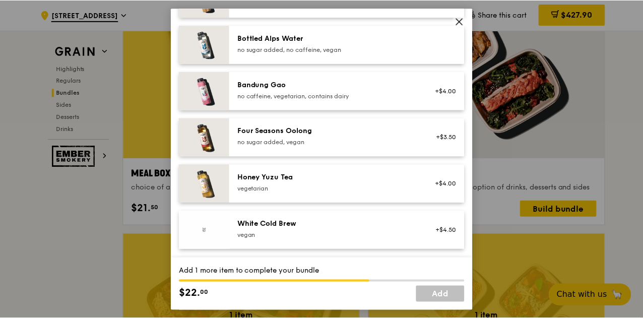
scroll to position [1109, 0]
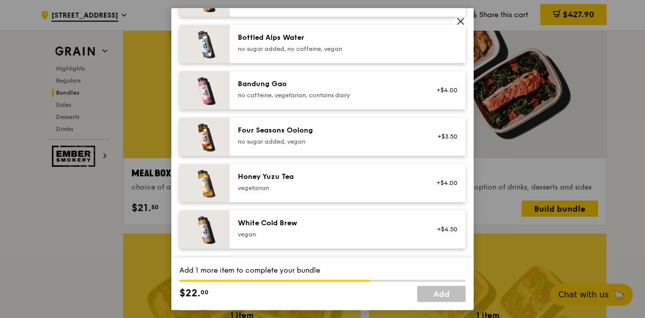
click at [305, 241] on div "White Cold Brew [GEOGRAPHIC_DATA] +$4.50" at bounding box center [348, 229] width 236 height 38
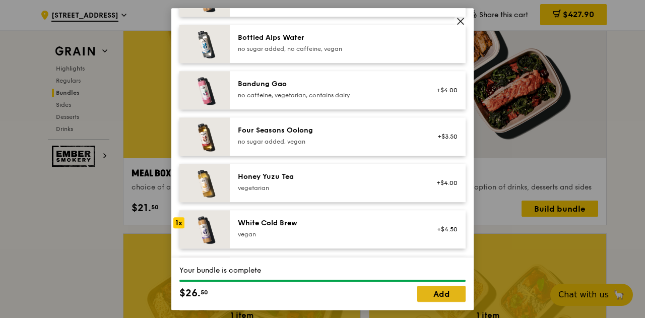
click at [445, 291] on link "Add" at bounding box center [441, 294] width 48 height 16
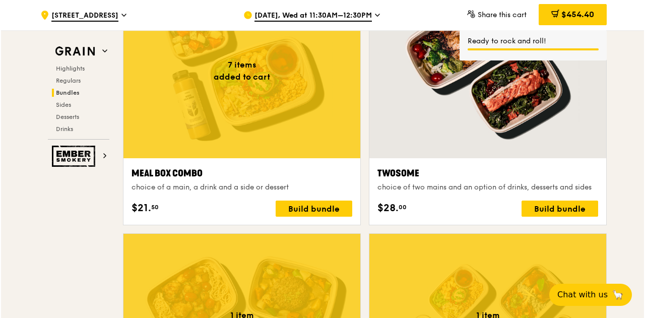
scroll to position [1500, 0]
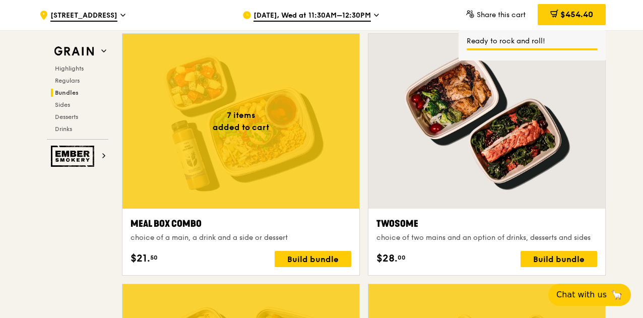
click at [329, 168] on div at bounding box center [240, 121] width 237 height 175
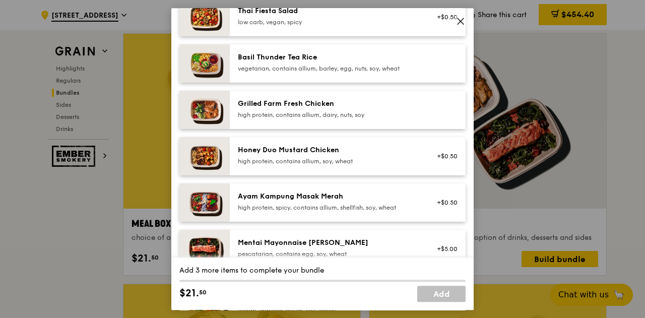
scroll to position [202, 0]
click at [347, 153] on div "Honey Duo Mustard Chicken" at bounding box center [328, 150] width 181 height 10
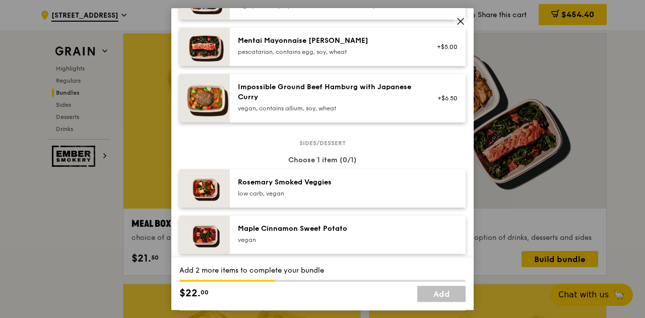
scroll to position [555, 0]
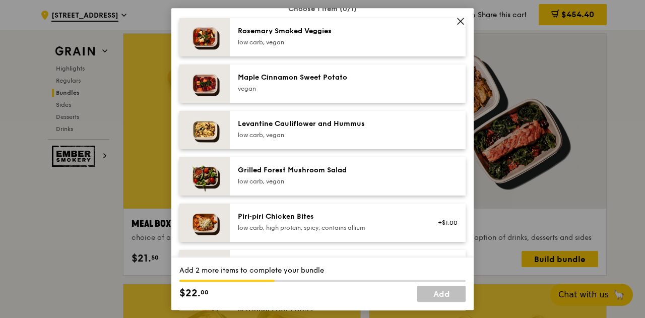
click at [362, 139] on div "Levantine Cauliflower and Hummus low carb, vegan" at bounding box center [328, 130] width 193 height 22
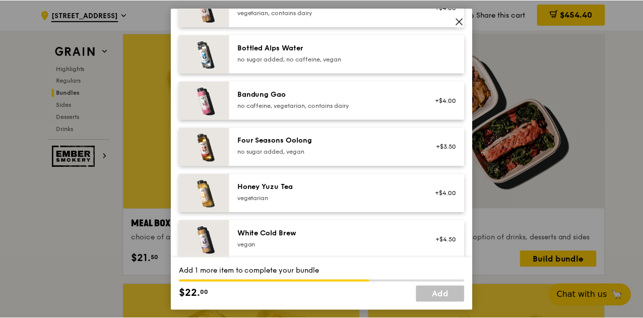
scroll to position [1210, 0]
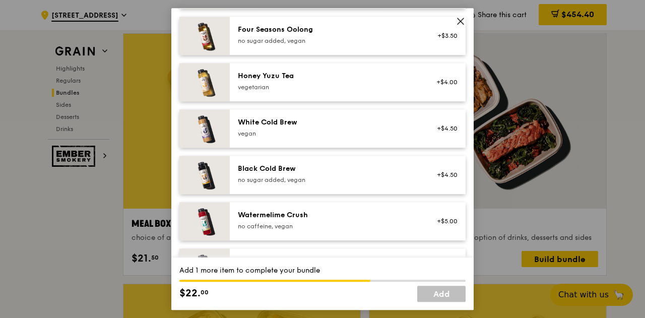
click at [341, 228] on div "no caffeine, vegan" at bounding box center [328, 226] width 181 height 8
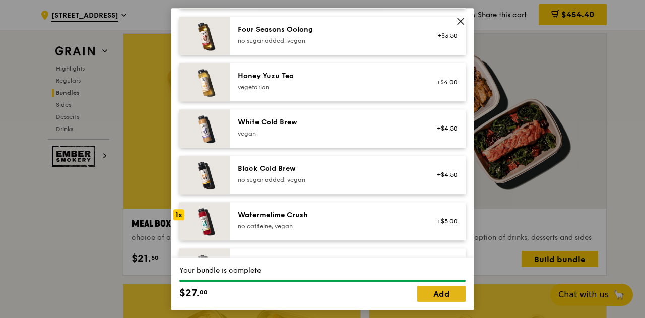
click at [429, 297] on link "Add" at bounding box center [441, 294] width 48 height 16
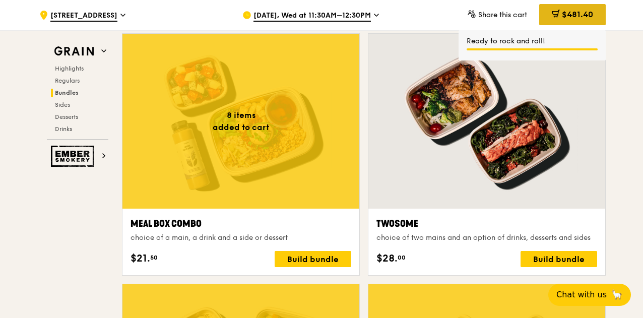
click at [574, 7] on div "$481.40" at bounding box center [572, 14] width 67 height 21
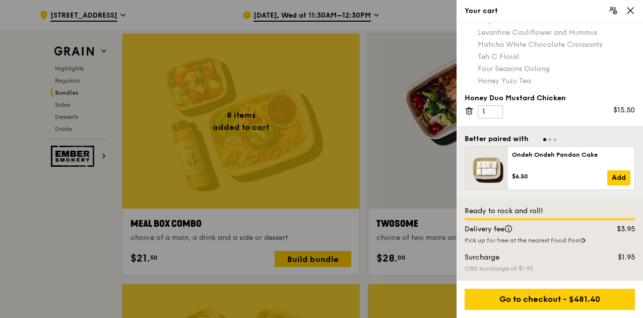
click at [631, 13] on icon at bounding box center [630, 10] width 9 height 9
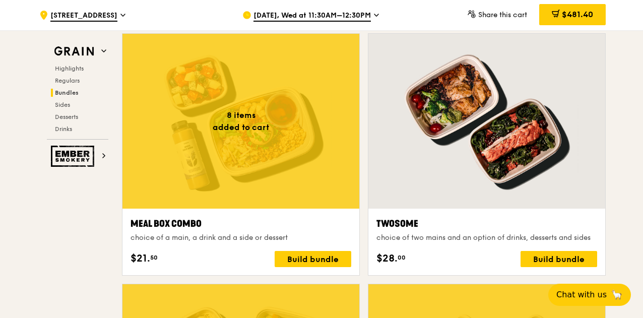
click at [496, 19] on span "Share this cart" at bounding box center [502, 15] width 49 height 9
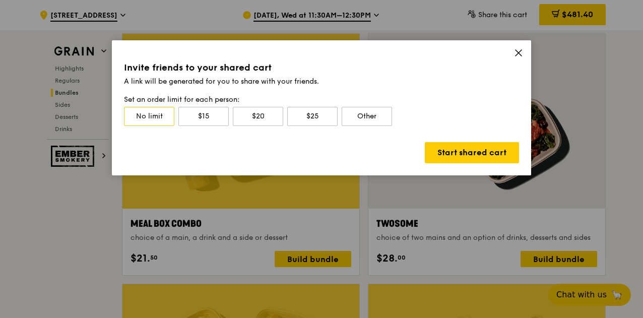
click at [517, 57] on icon at bounding box center [518, 52] width 9 height 9
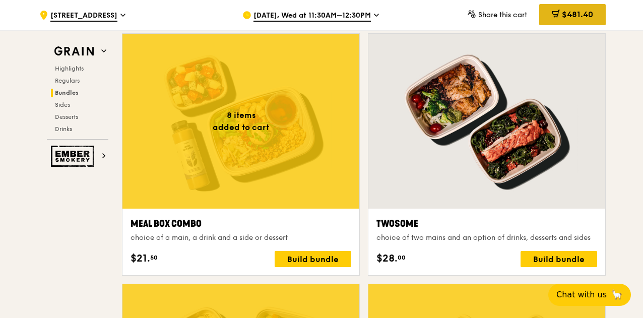
click at [587, 18] on span "$481.40" at bounding box center [577, 15] width 31 height 10
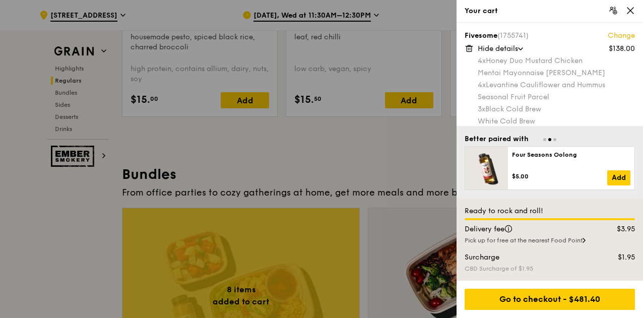
scroll to position [1348, 0]
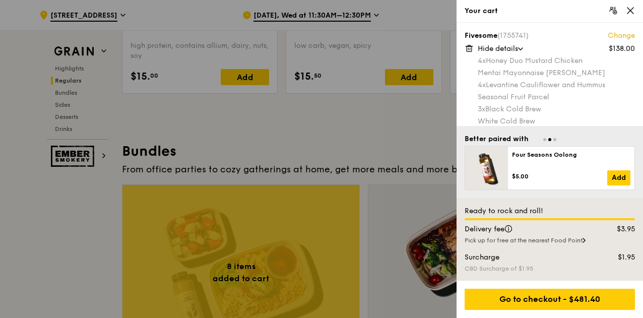
click at [526, 48] on span at bounding box center [521, 48] width 10 height 3
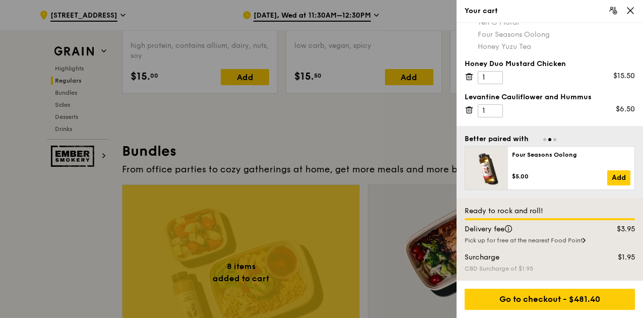
scroll to position [202, 0]
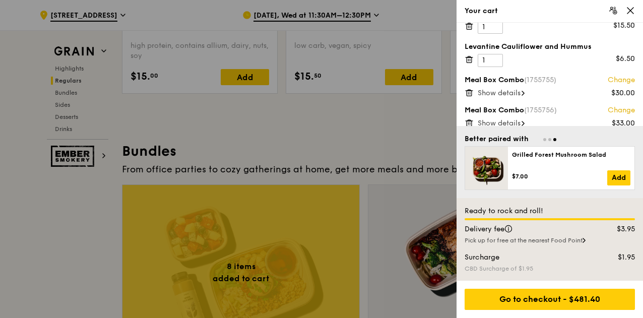
click at [468, 91] on icon at bounding box center [469, 92] width 9 height 9
click at [468, 95] on icon at bounding box center [469, 93] width 5 height 5
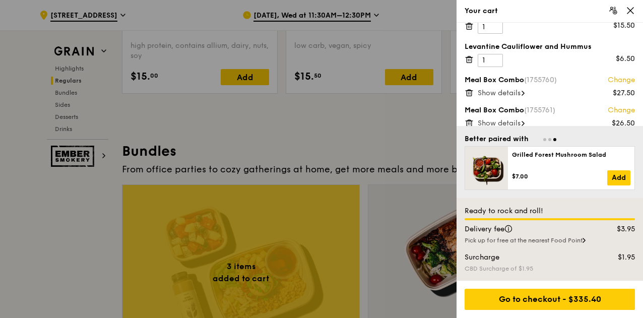
click at [468, 95] on icon at bounding box center [469, 93] width 5 height 5
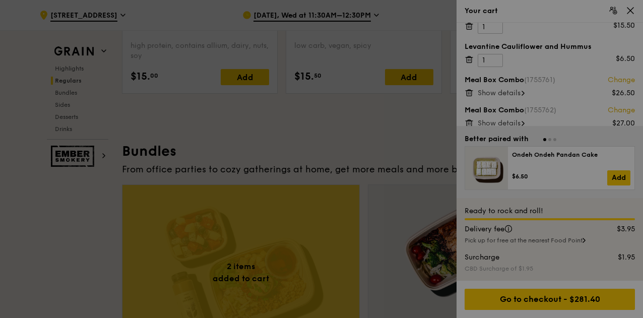
scroll to position [179, 0]
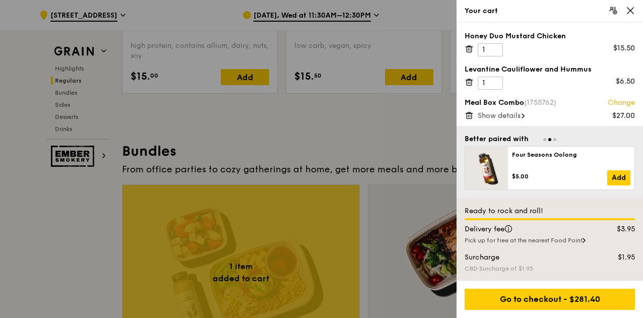
click at [470, 112] on icon at bounding box center [469, 112] width 3 height 1
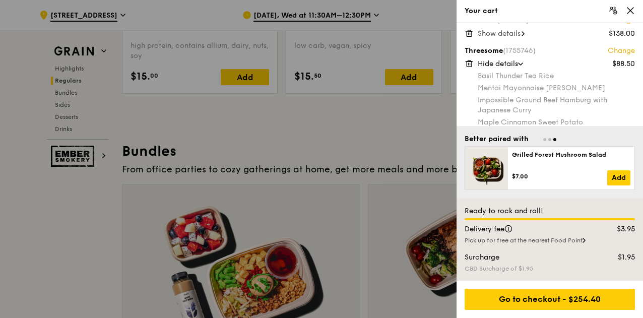
scroll to position [0, 0]
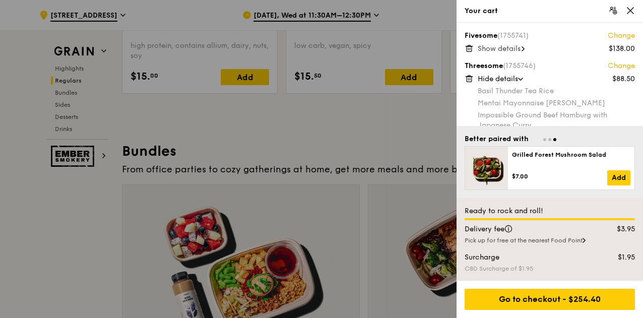
click at [521, 77] on div "Hide details" at bounding box center [556, 79] width 157 height 10
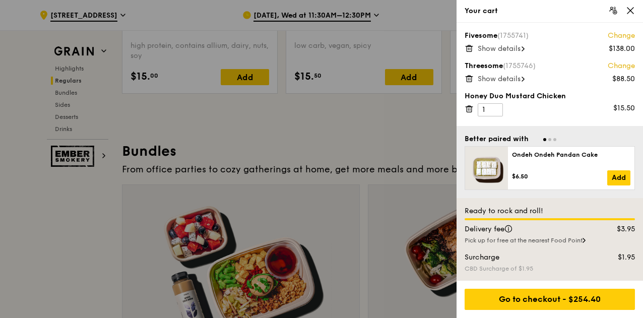
scroll to position [30, 0]
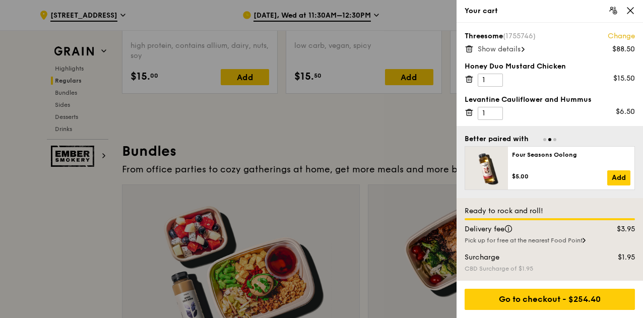
click at [636, 140] on div "Better paired with Ondeh Ondeh Pandan Cake $6.50 Add Four Seasons Oolong $5.00 …" at bounding box center [550, 162] width 187 height 72
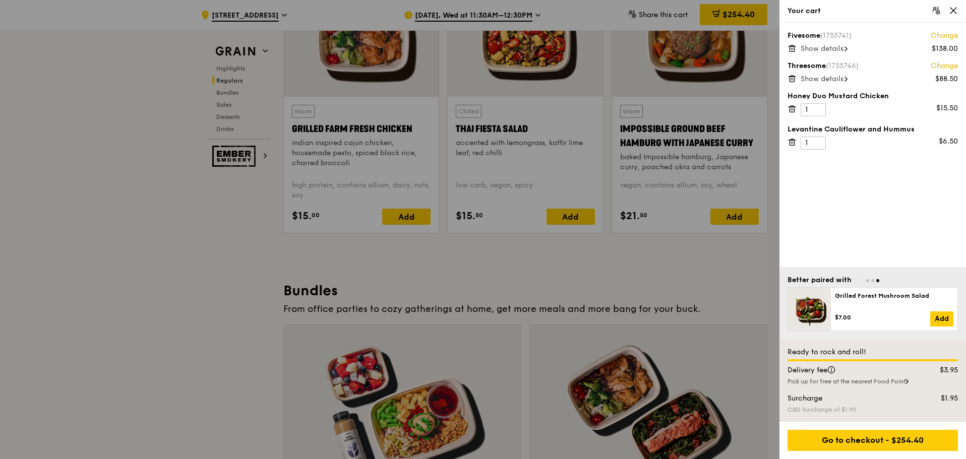
scroll to position [1198, 0]
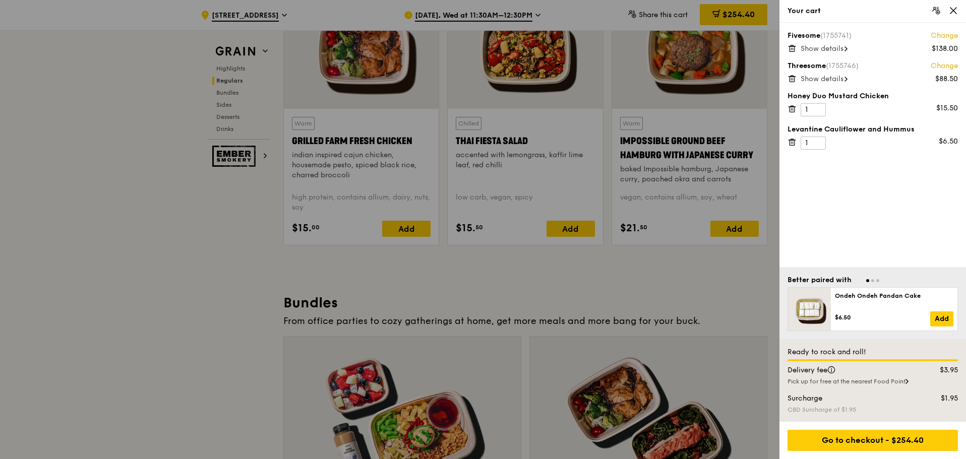
click at [844, 83] on div "Show details" at bounding box center [879, 79] width 157 height 10
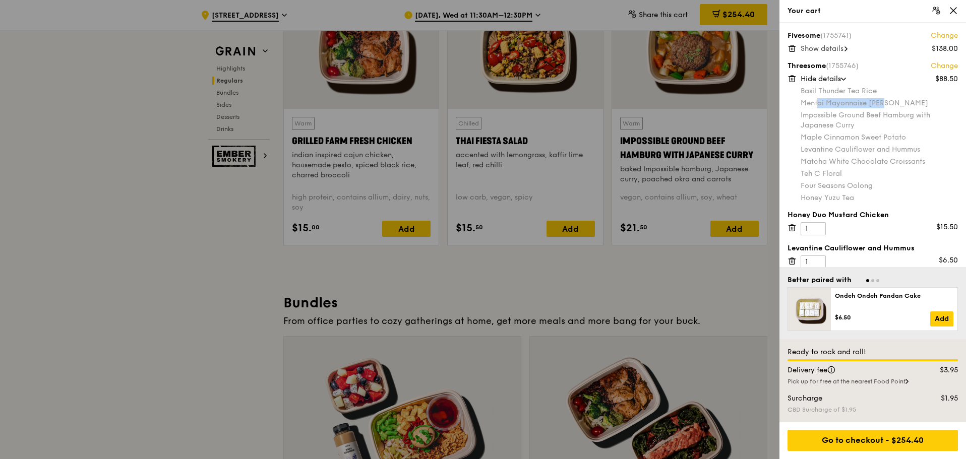
drag, startPoint x: 819, startPoint y: 102, endPoint x: 885, endPoint y: 104, distance: 65.6
click at [885, 104] on div "Mentai Mayonnaise [PERSON_NAME]" at bounding box center [879, 103] width 157 height 10
click at [887, 117] on div "Impossible Ground Beef Hamburg with Japanese Curry" at bounding box center [879, 120] width 157 height 20
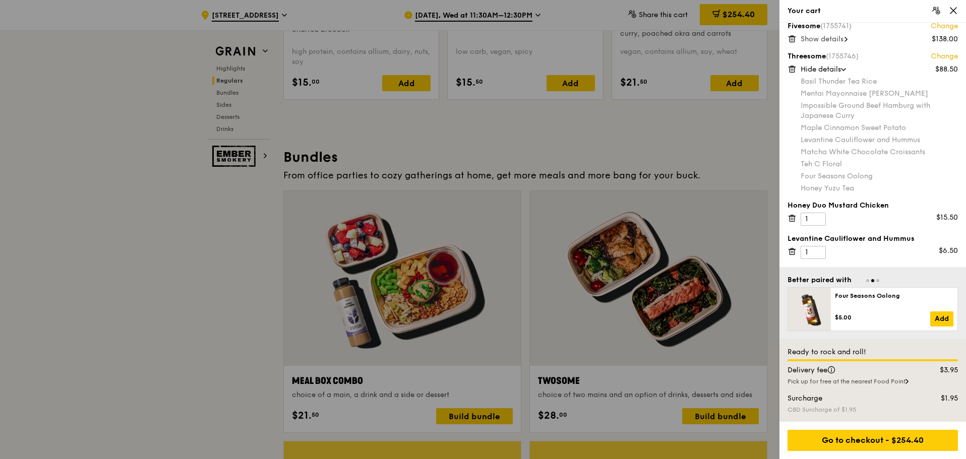
scroll to position [1349, 0]
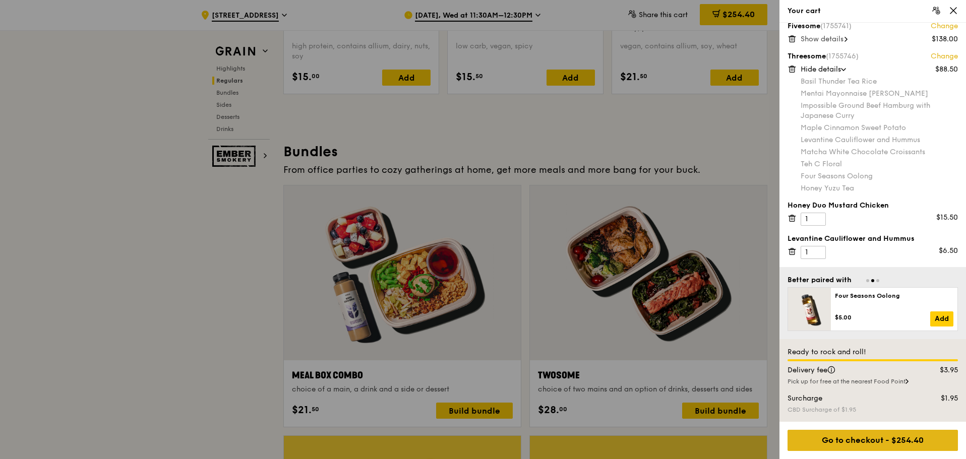
click at [893, 441] on div "Go to checkout - $254.40" at bounding box center [872, 440] width 170 height 21
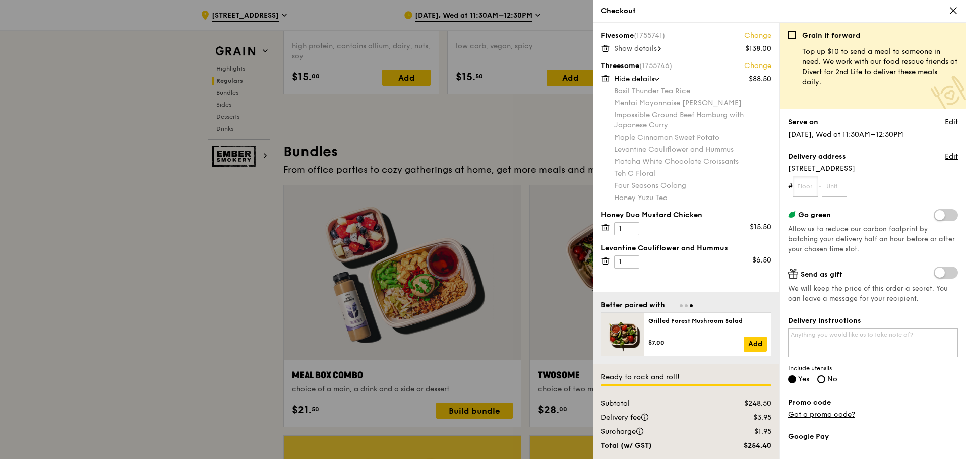
click at [802, 185] on input "text" at bounding box center [805, 186] width 26 height 21
type input "46"
click at [834, 188] on input "text" at bounding box center [835, 186] width 26 height 21
type input "00"
click at [874, 342] on textarea "Delivery instructions" at bounding box center [873, 342] width 170 height 29
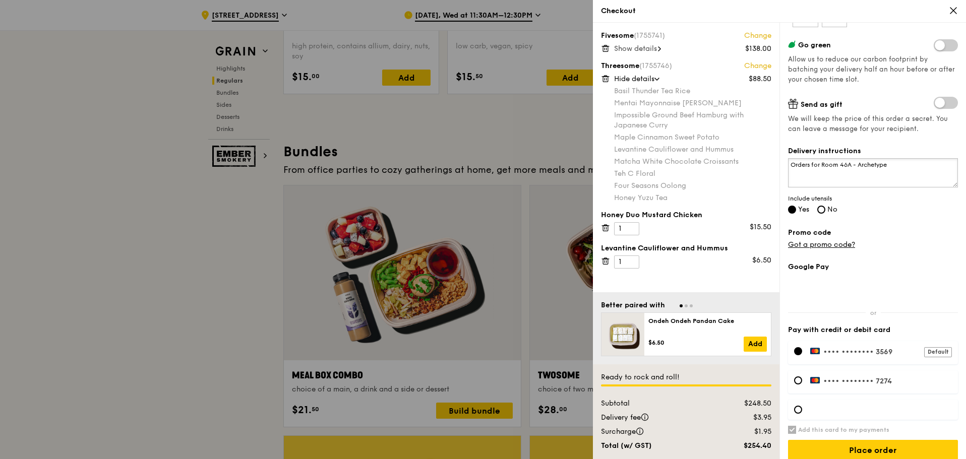
scroll to position [180, 0]
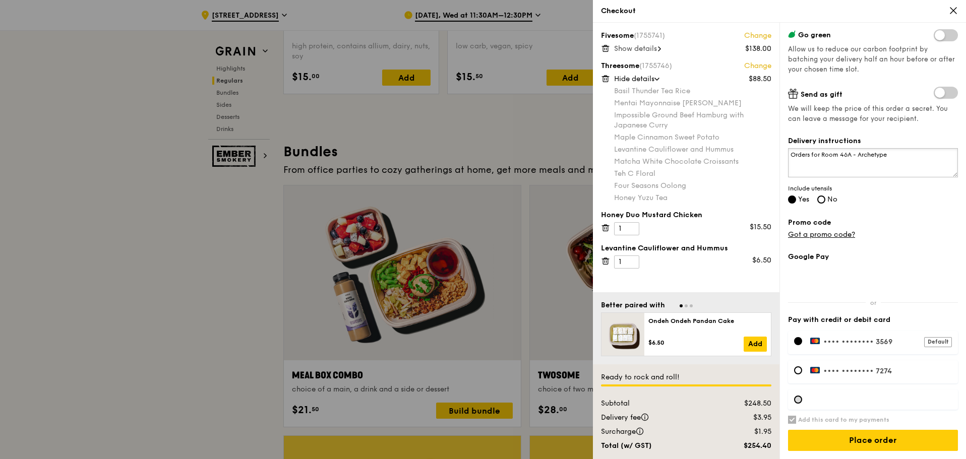
type textarea "Orders for Room 46A - Archetype"
click at [799, 400] on div at bounding box center [798, 400] width 8 height 8
click at [802, 422] on h6 "Add this card to my payments" at bounding box center [843, 420] width 91 height 8
click at [796, 422] on input "Add this card to my payments" at bounding box center [792, 420] width 8 height 8
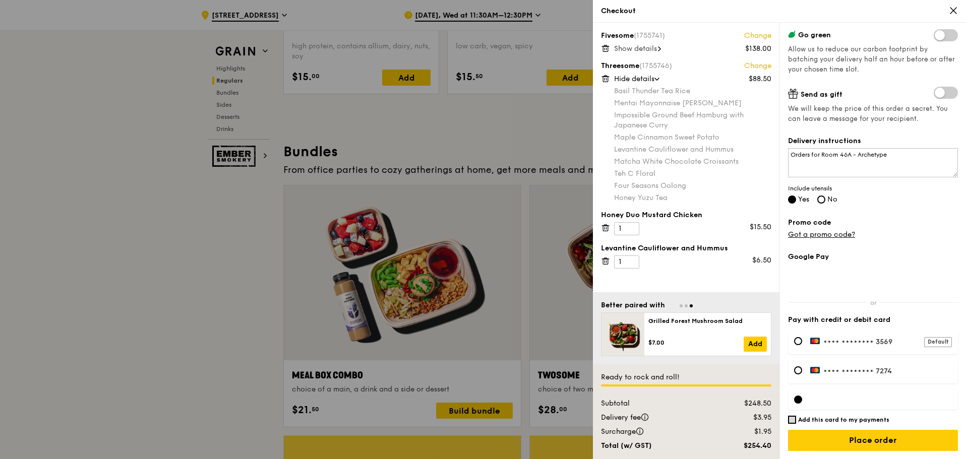
click at [794, 416] on input "Add this card to my payments" at bounding box center [792, 420] width 8 height 8
click at [796, 420] on label "Add this card to my payments" at bounding box center [873, 420] width 170 height 8
click at [796, 420] on input "Add this card to my payments" at bounding box center [792, 420] width 8 height 8
checkbox input "false"
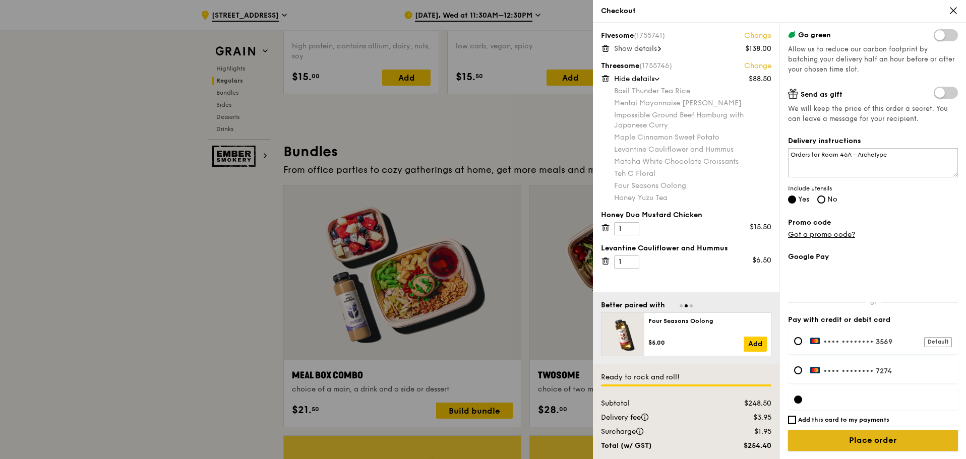
click at [873, 436] on input "Place order" at bounding box center [873, 440] width 170 height 21
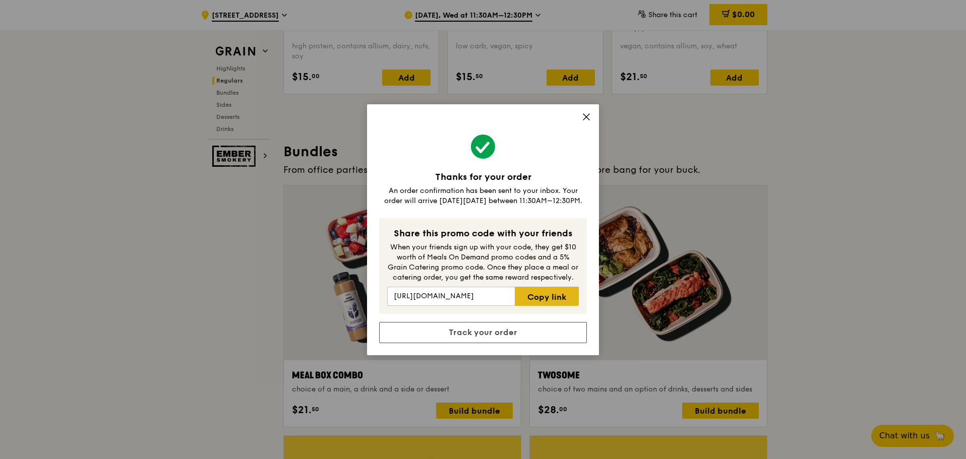
click at [561, 296] on link "Copy link" at bounding box center [547, 296] width 64 height 19
click at [588, 118] on icon at bounding box center [586, 117] width 6 height 6
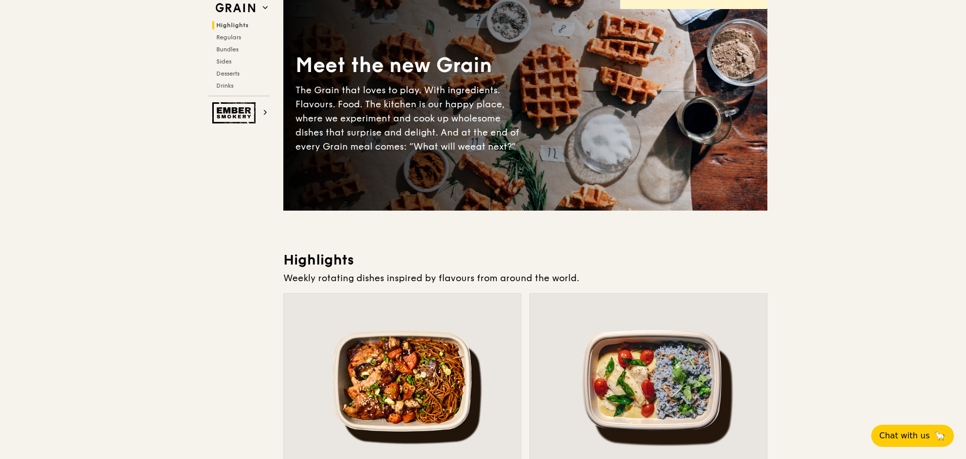
scroll to position [0, 0]
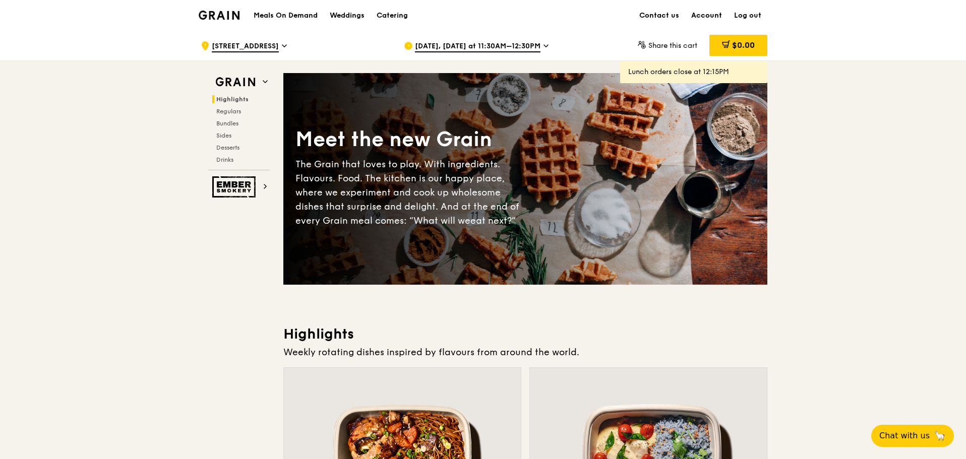
click at [709, 16] on link "Account" at bounding box center [706, 16] width 43 height 30
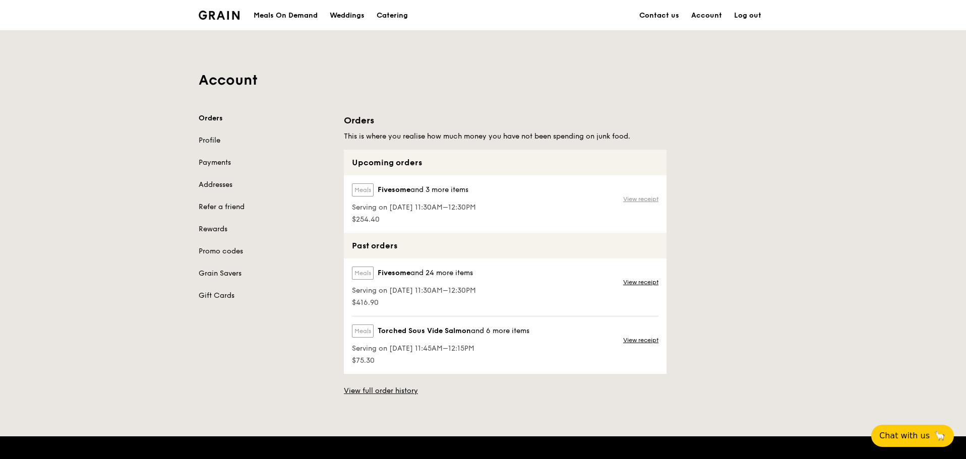
click at [637, 199] on link "View receipt" at bounding box center [640, 199] width 35 height 8
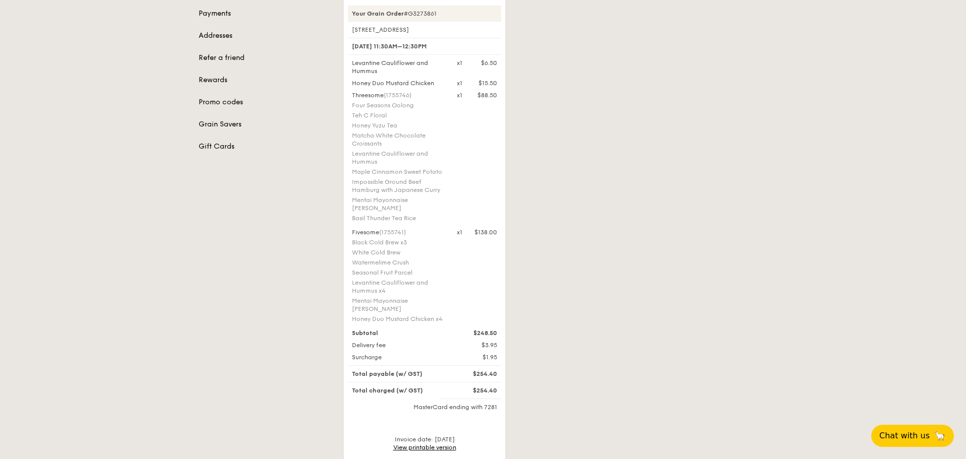
scroll to position [151, 0]
click at [441, 445] on link "View printable version" at bounding box center [424, 445] width 63 height 7
